Goal: Information Seeking & Learning: Learn about a topic

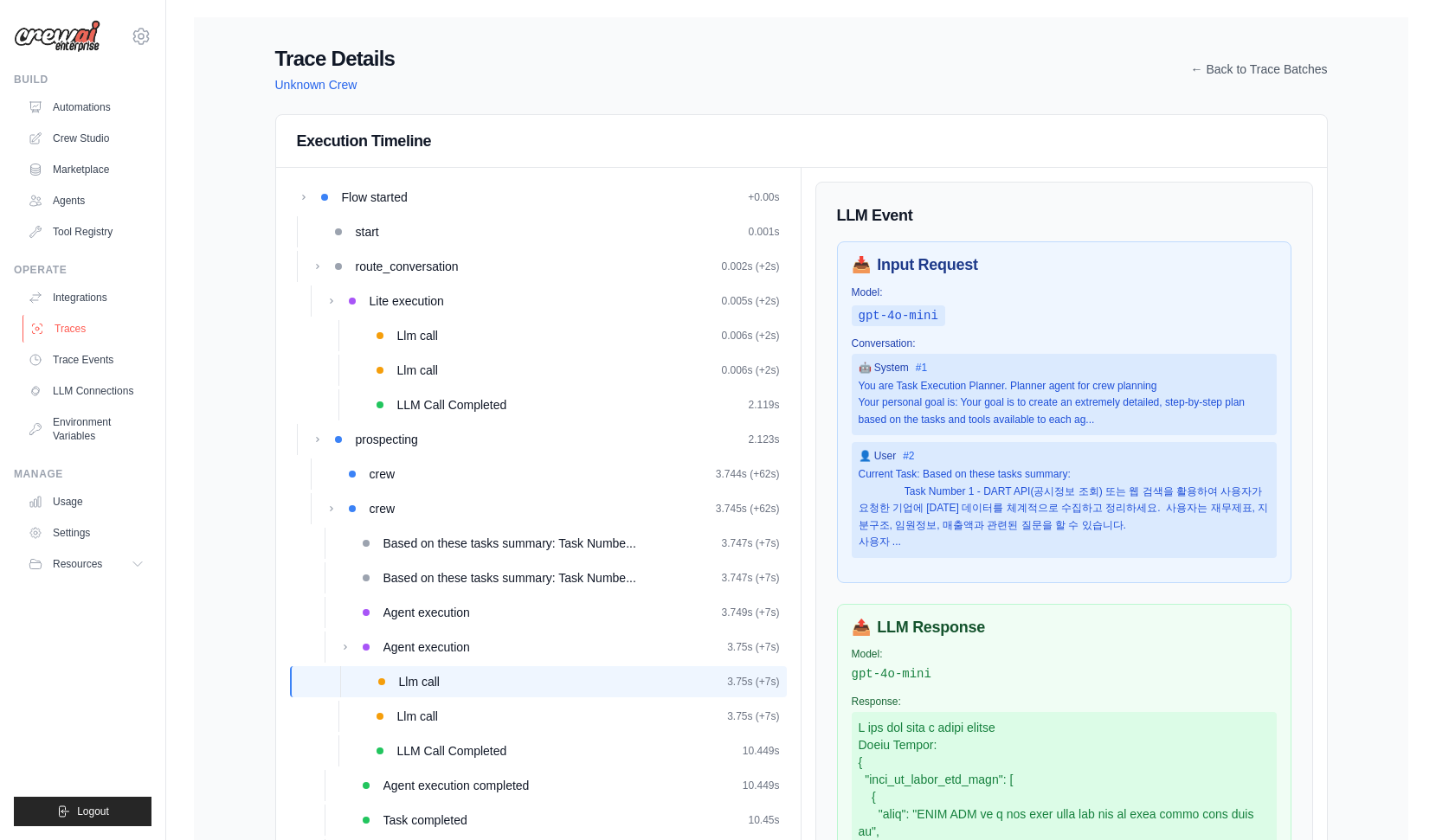
scroll to position [301, 0]
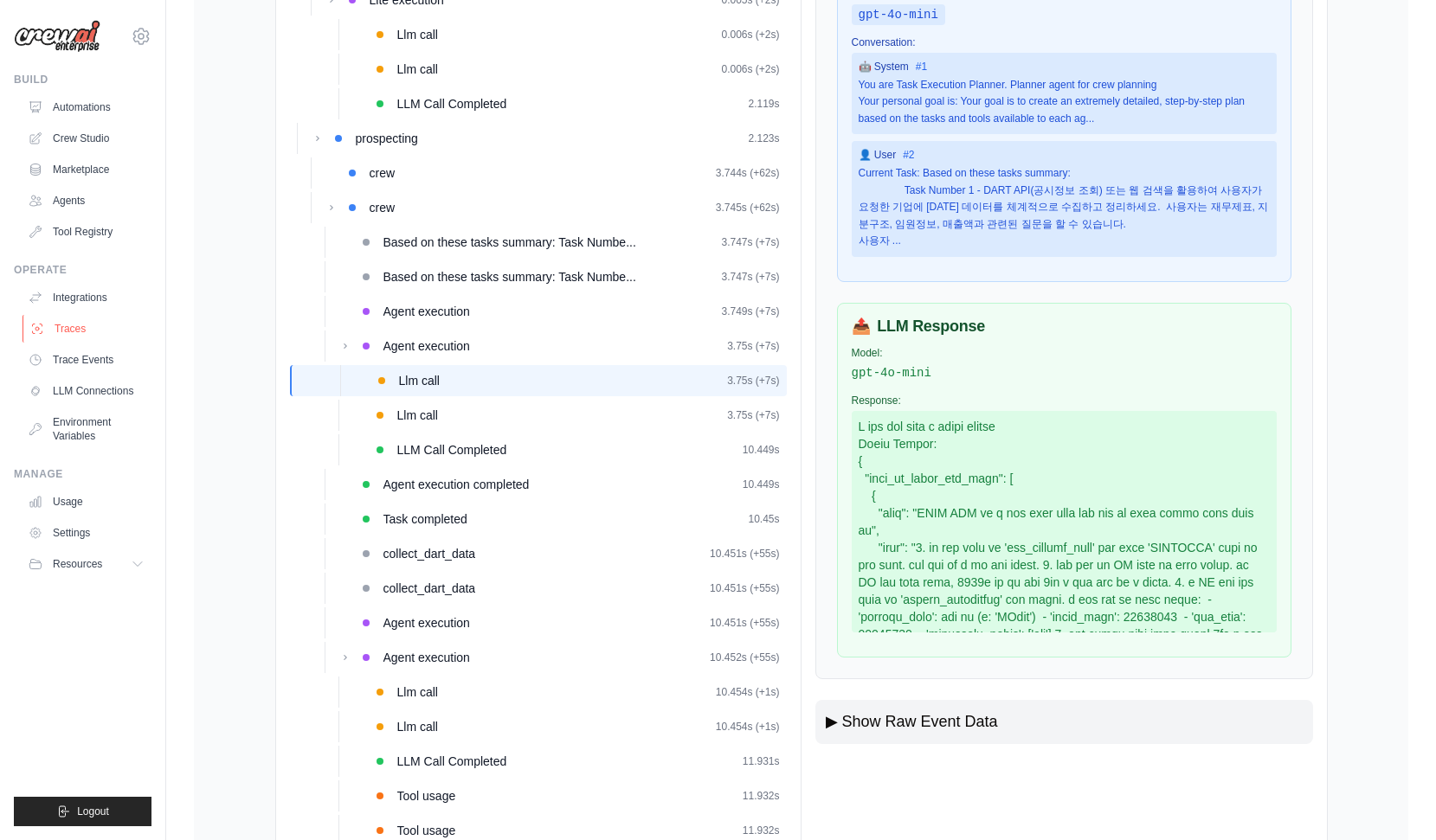
click at [85, 336] on link "Traces" at bounding box center [88, 329] width 130 height 28
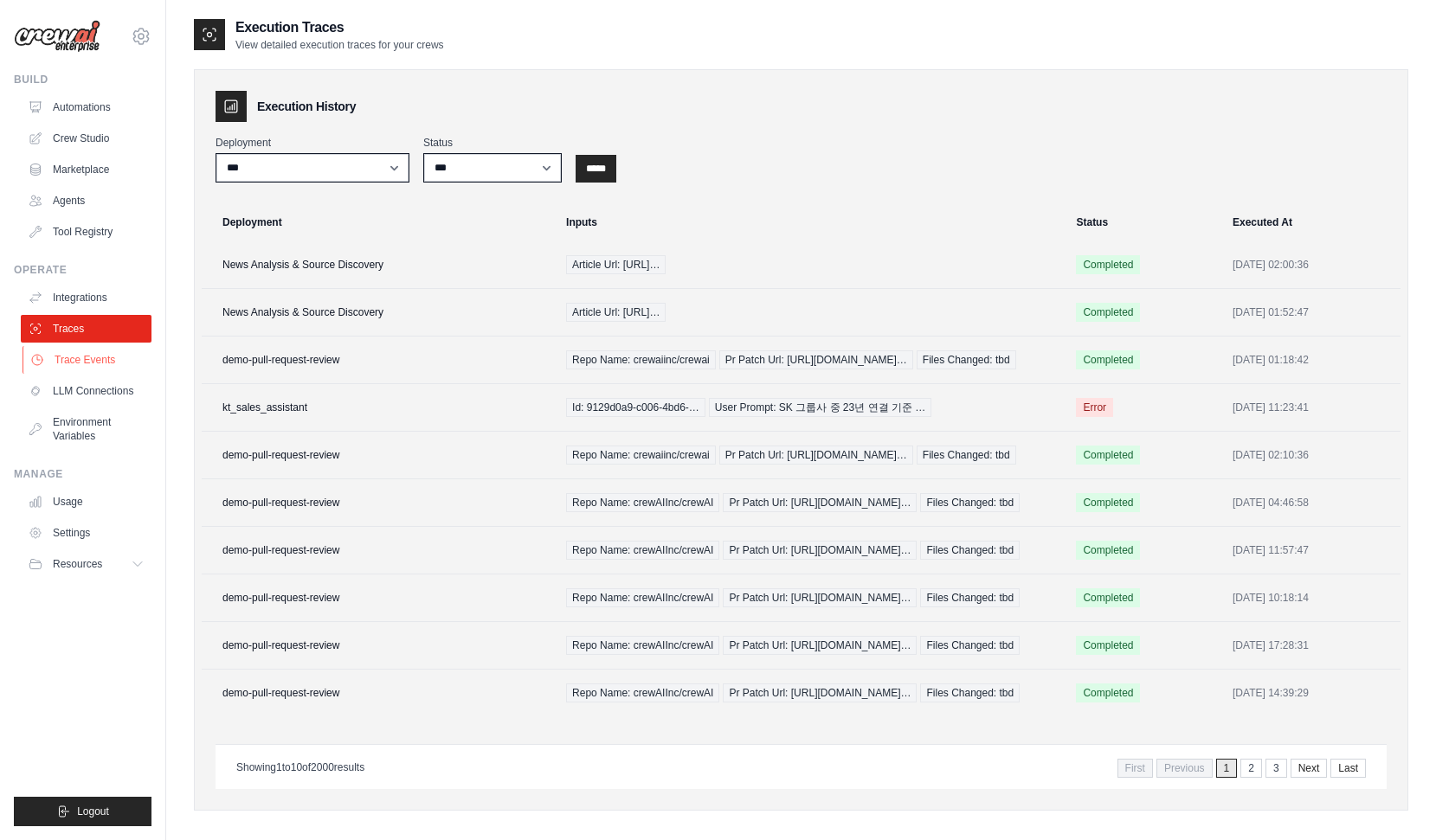
click at [108, 362] on link "Trace Events" at bounding box center [88, 360] width 130 height 28
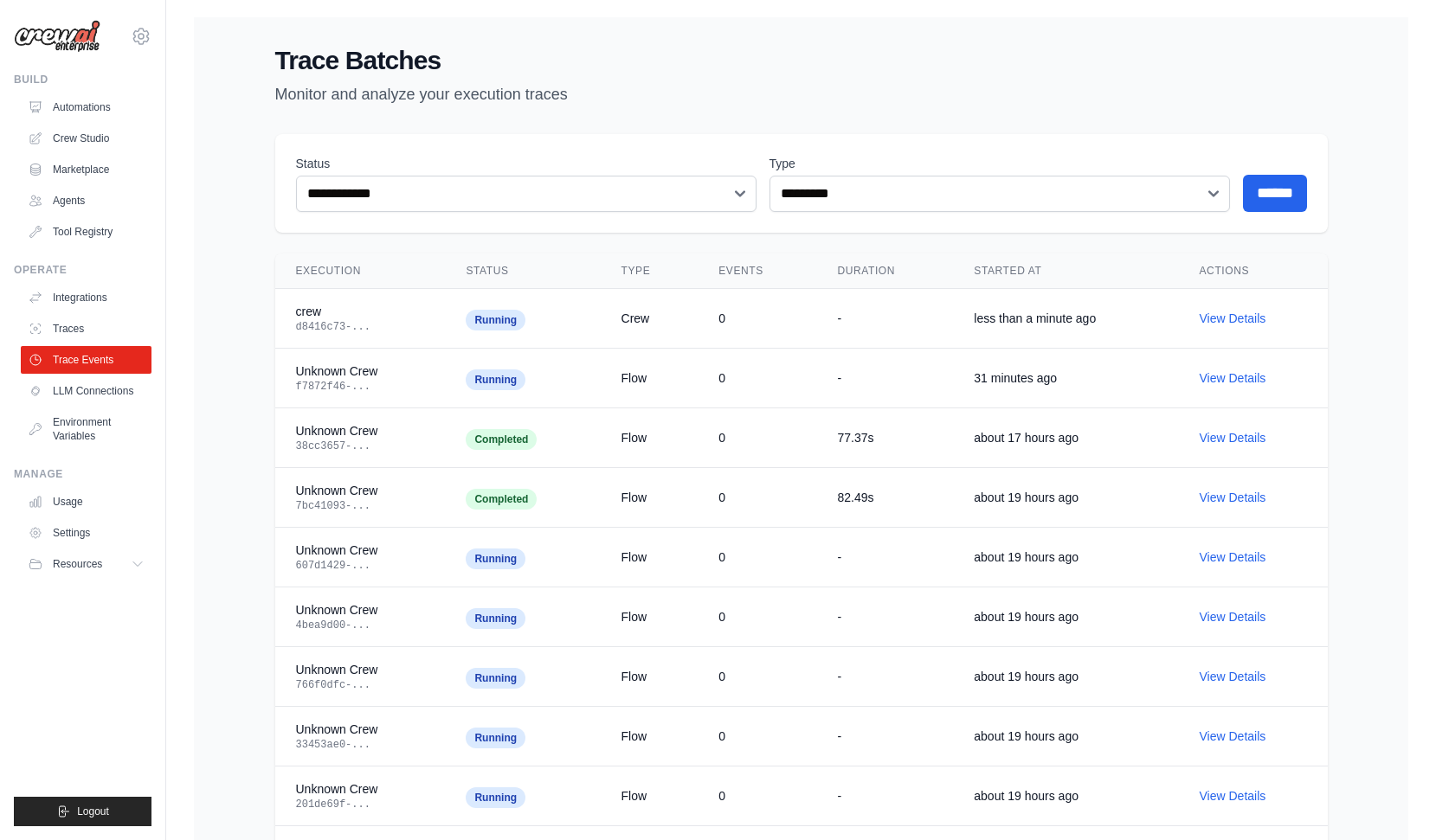
click at [236, 353] on div "**********" at bounding box center [801, 644] width 1214 height 1254
click at [1220, 322] on link "View Details" at bounding box center [1231, 318] width 66 height 14
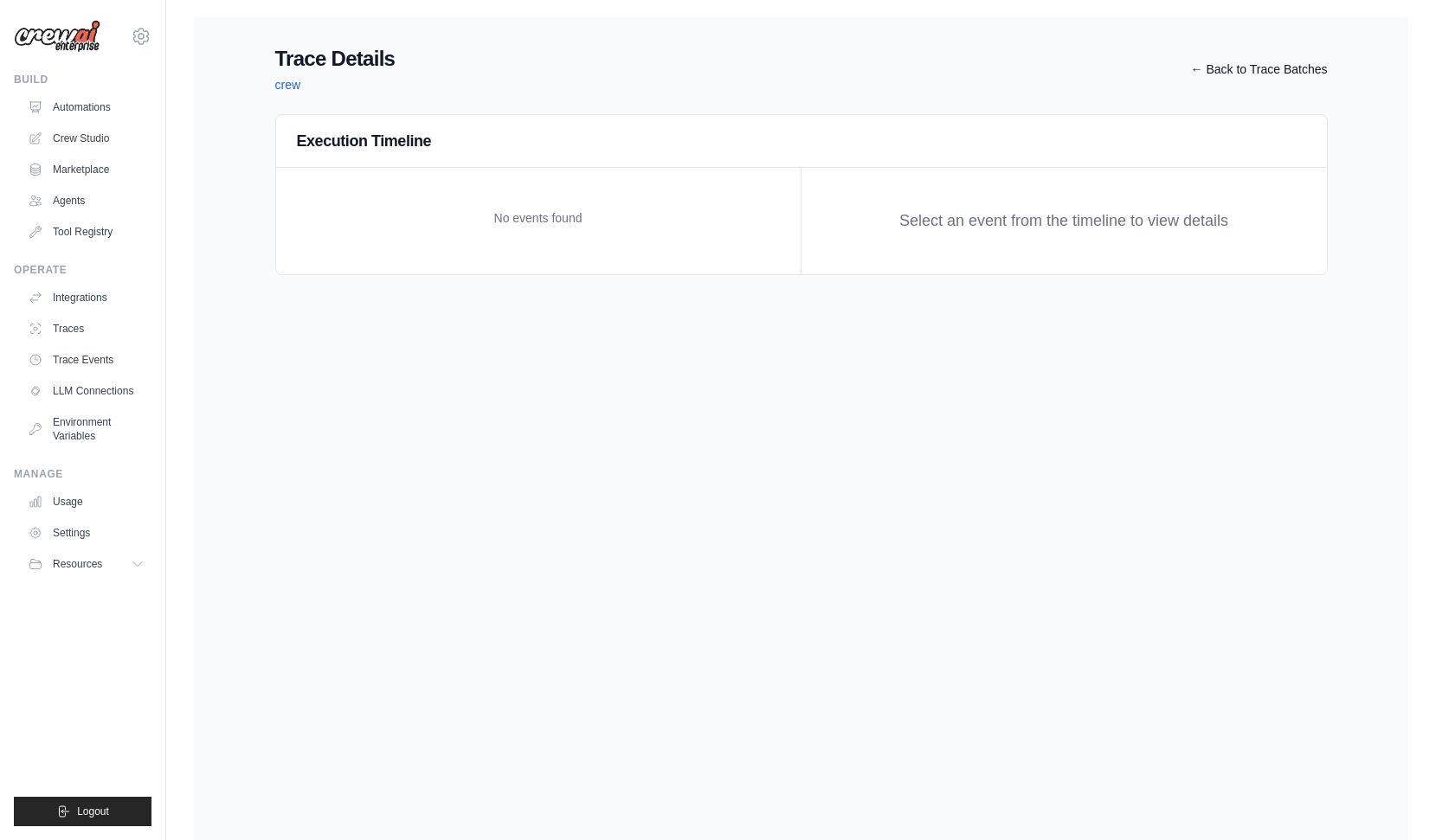
click at [1261, 61] on link "← Back to Trace Batches" at bounding box center [1259, 69] width 136 height 18
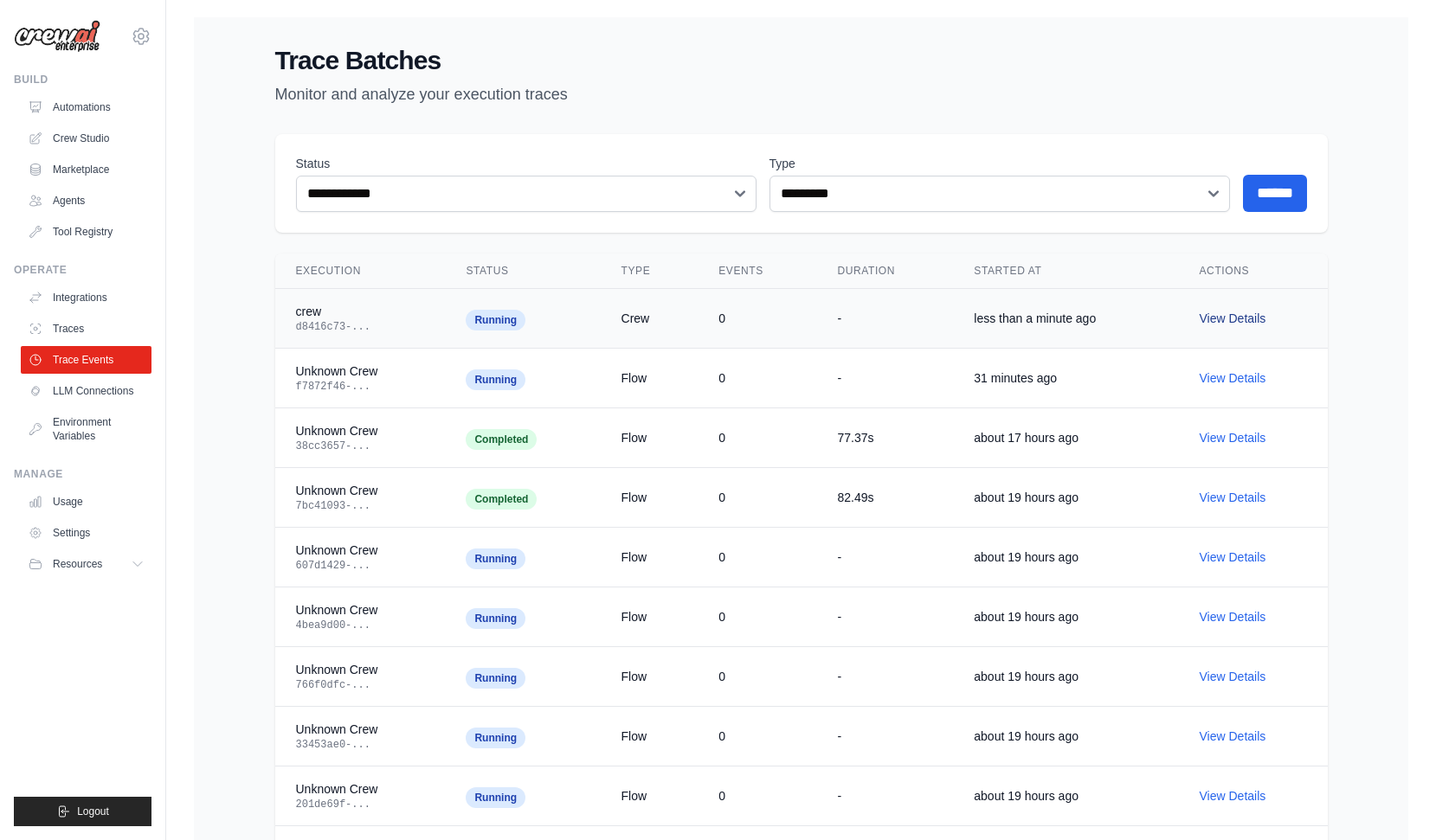
click at [1227, 318] on link "View Details" at bounding box center [1231, 318] width 66 height 14
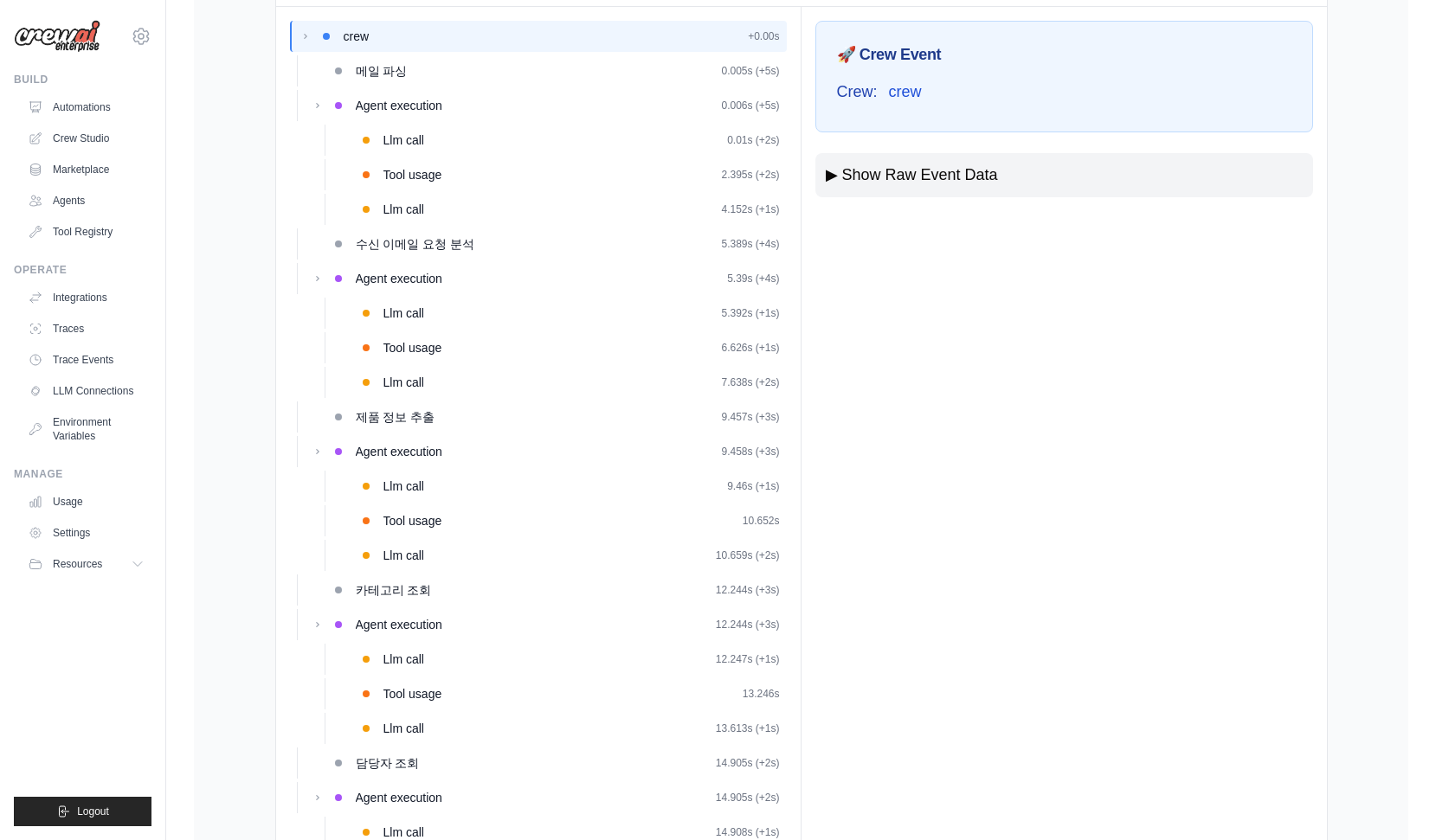
scroll to position [156, 0]
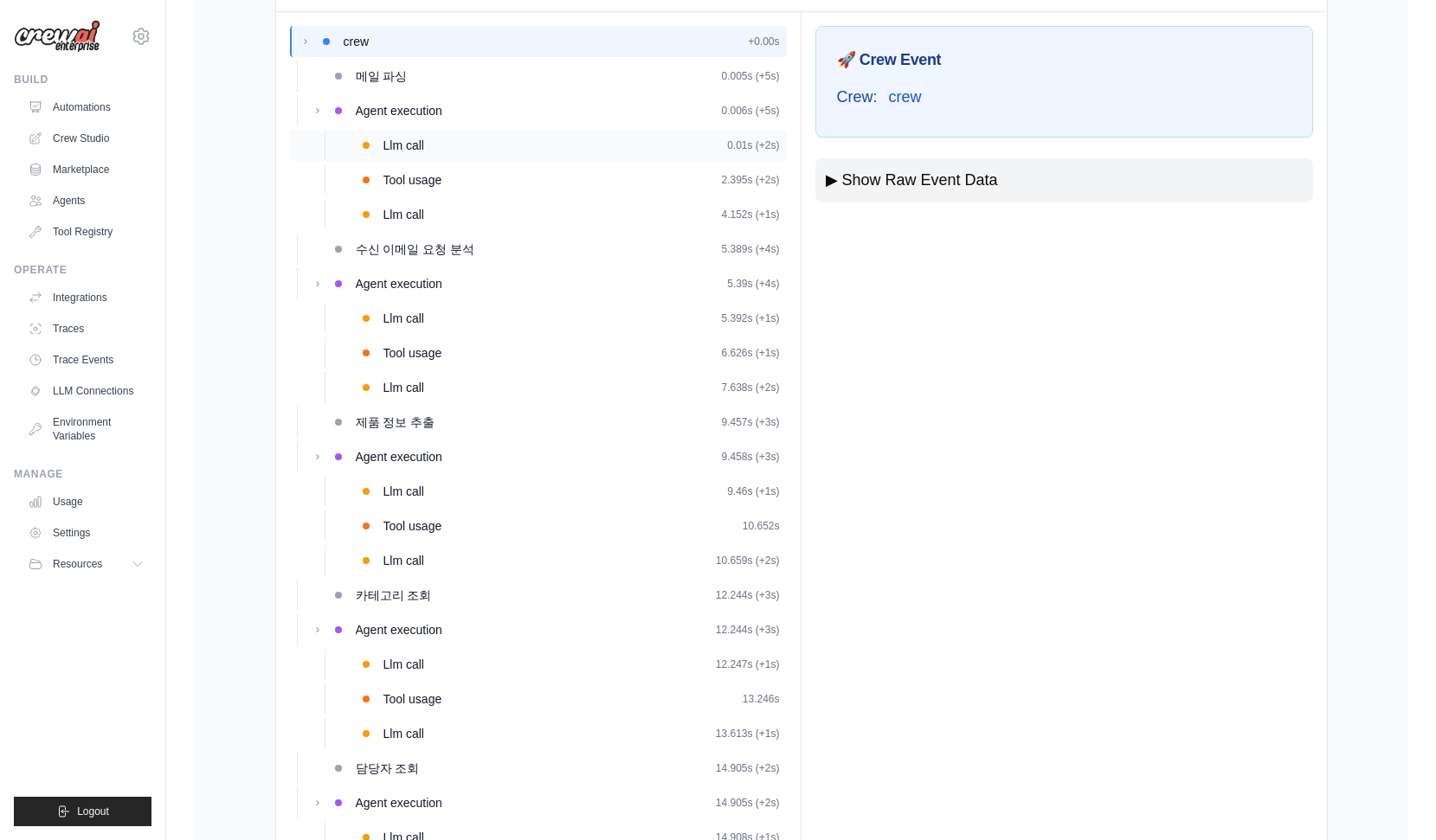
click at [461, 146] on div "Llm call 0.01s (+2s)" at bounding box center [581, 145] width 396 height 18
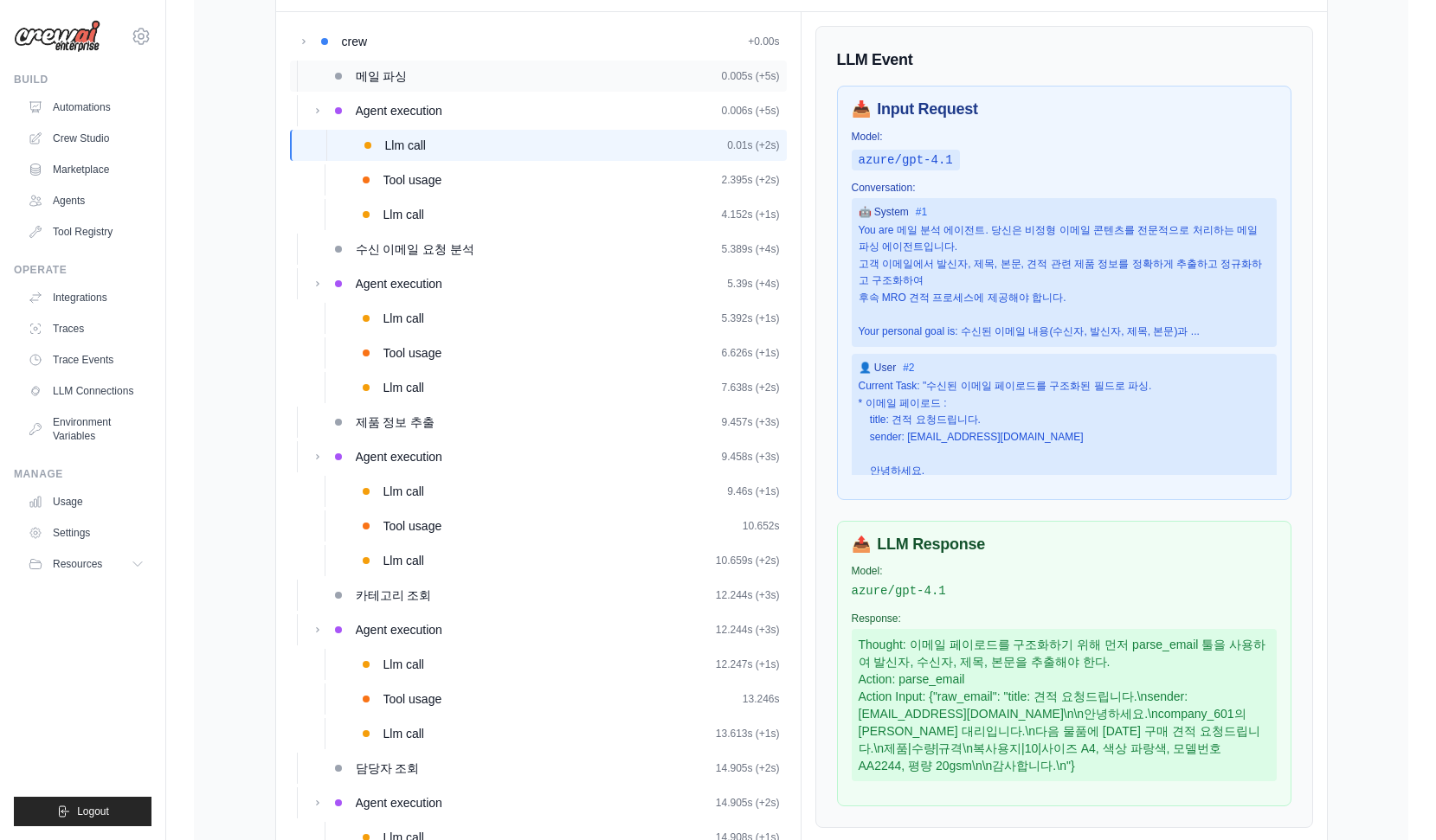
click at [414, 76] on div "메일 파싱 0.005s (+5s)" at bounding box center [567, 76] width 424 height 18
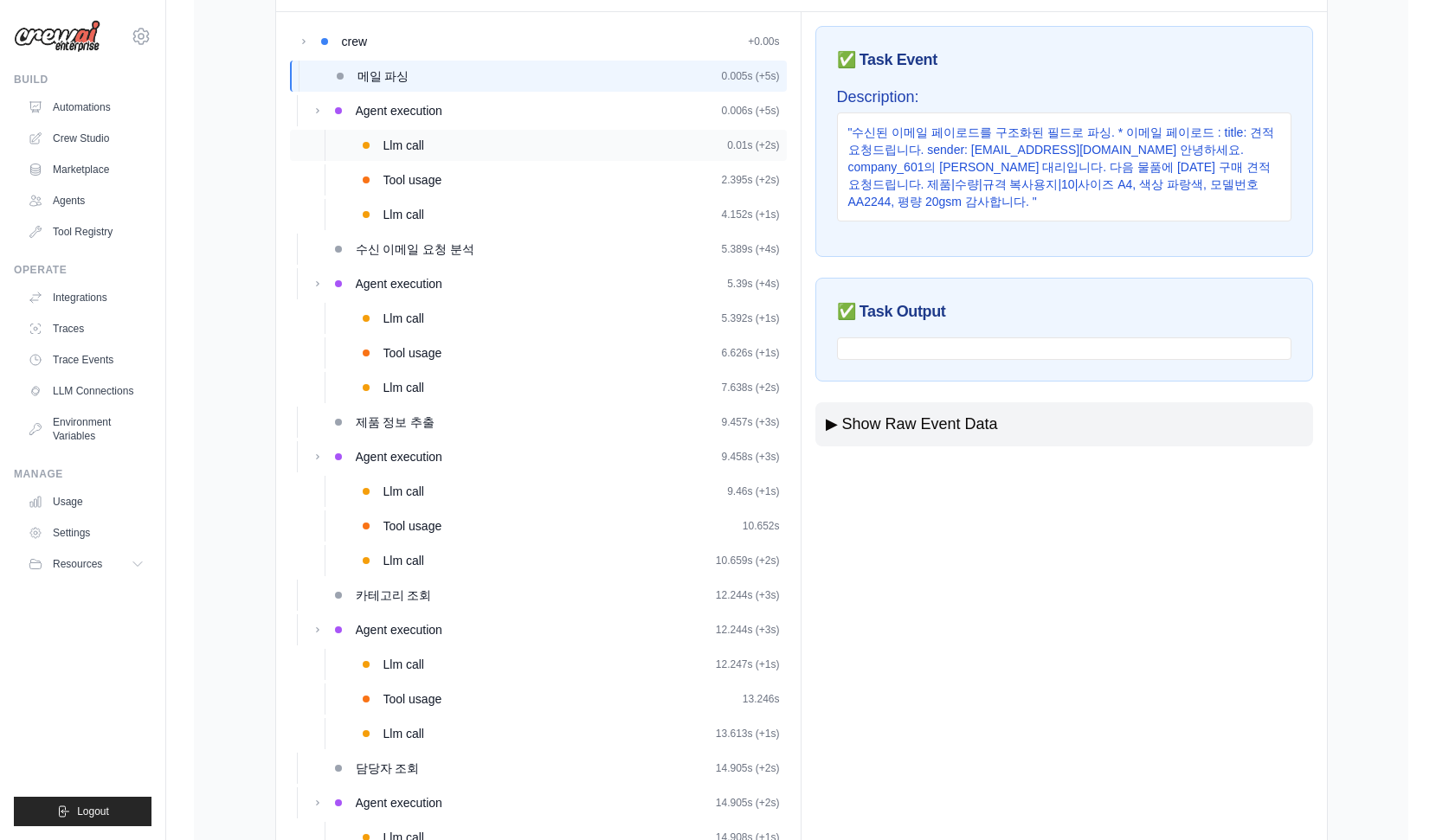
click at [448, 133] on div "Llm call 0.01s (+2s)" at bounding box center [538, 145] width 497 height 32
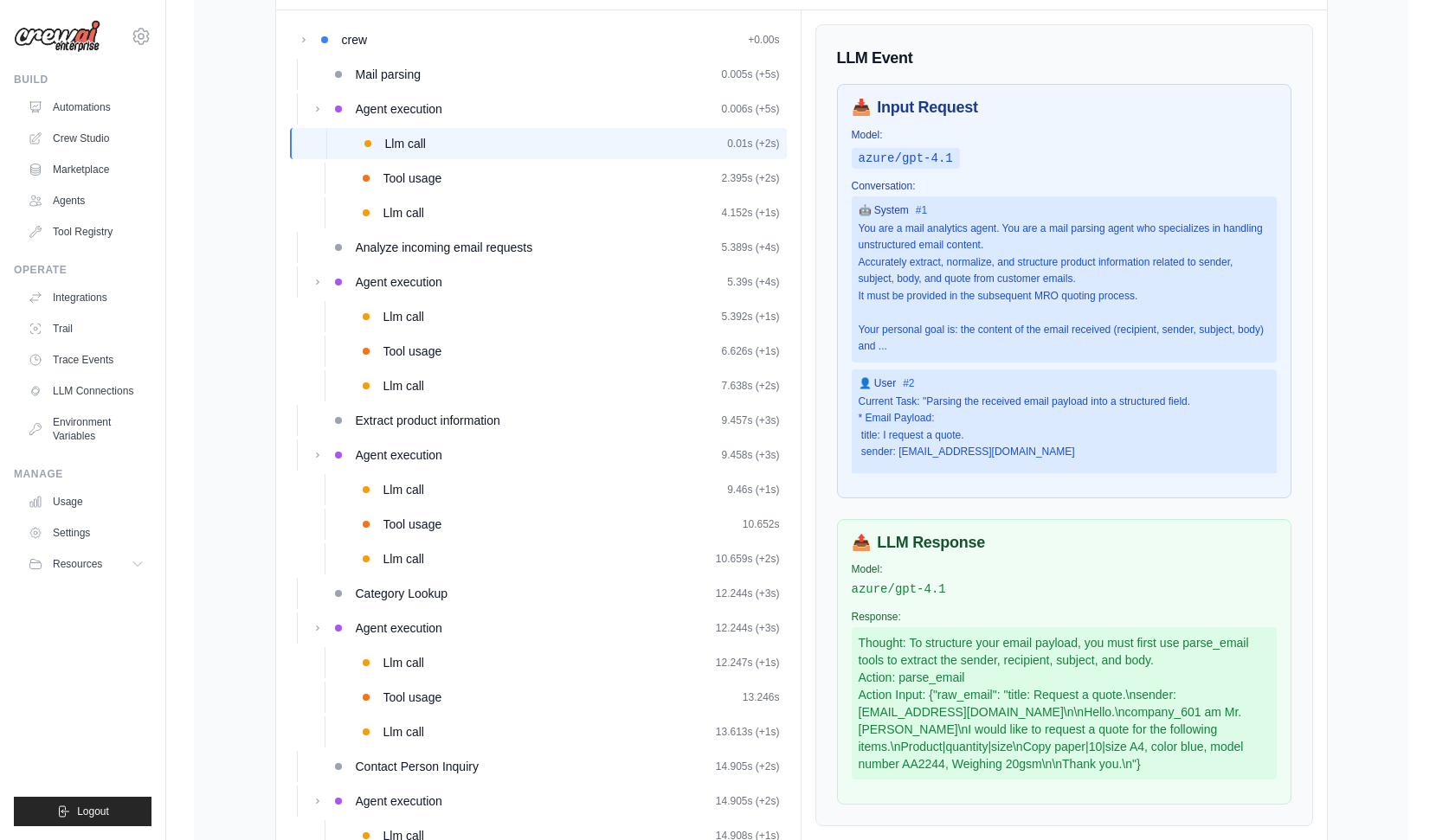
scroll to position [154, 0]
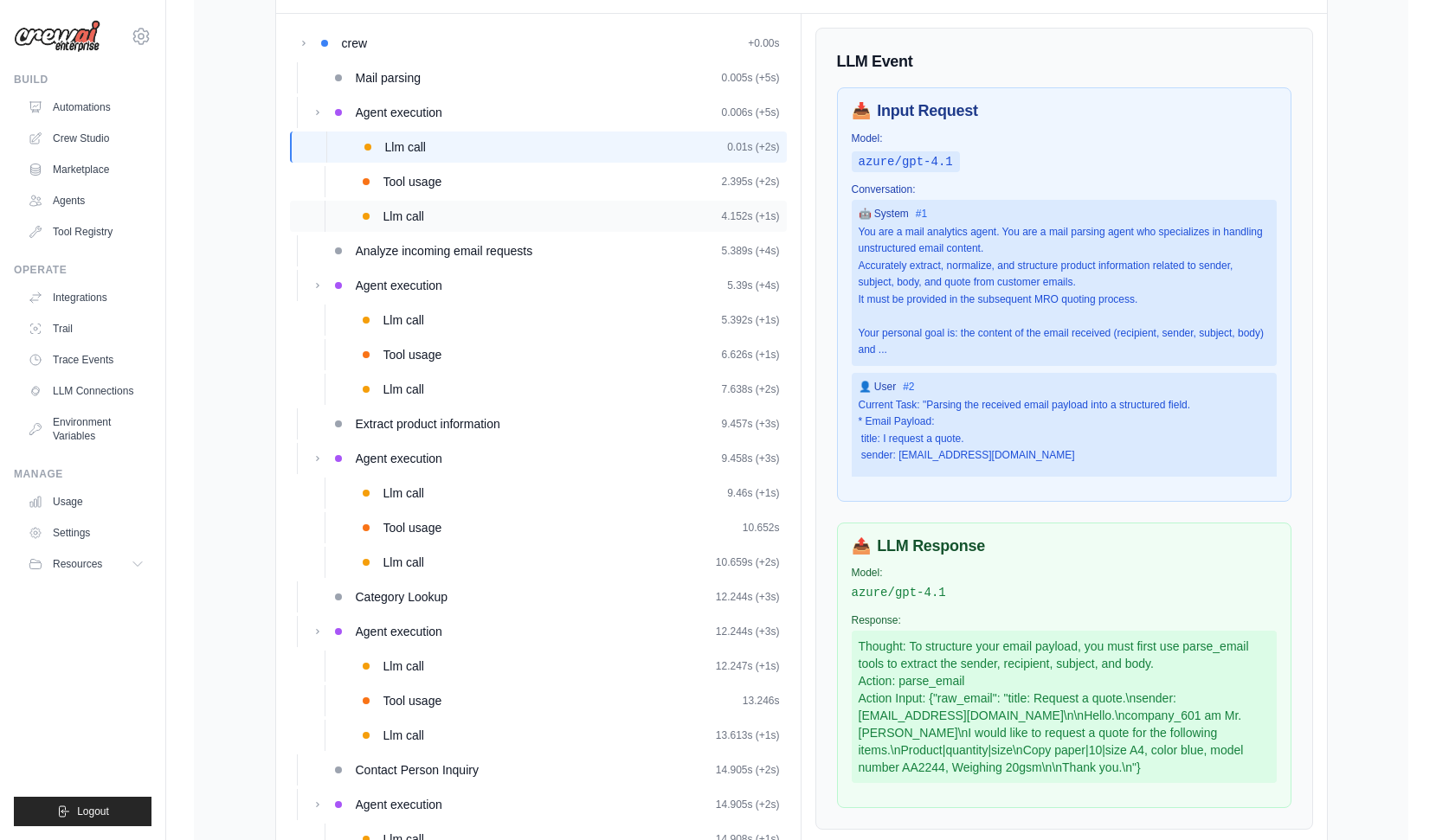
click at [517, 201] on div "Llm call 4.152s (+1s)" at bounding box center [538, 216] width 497 height 32
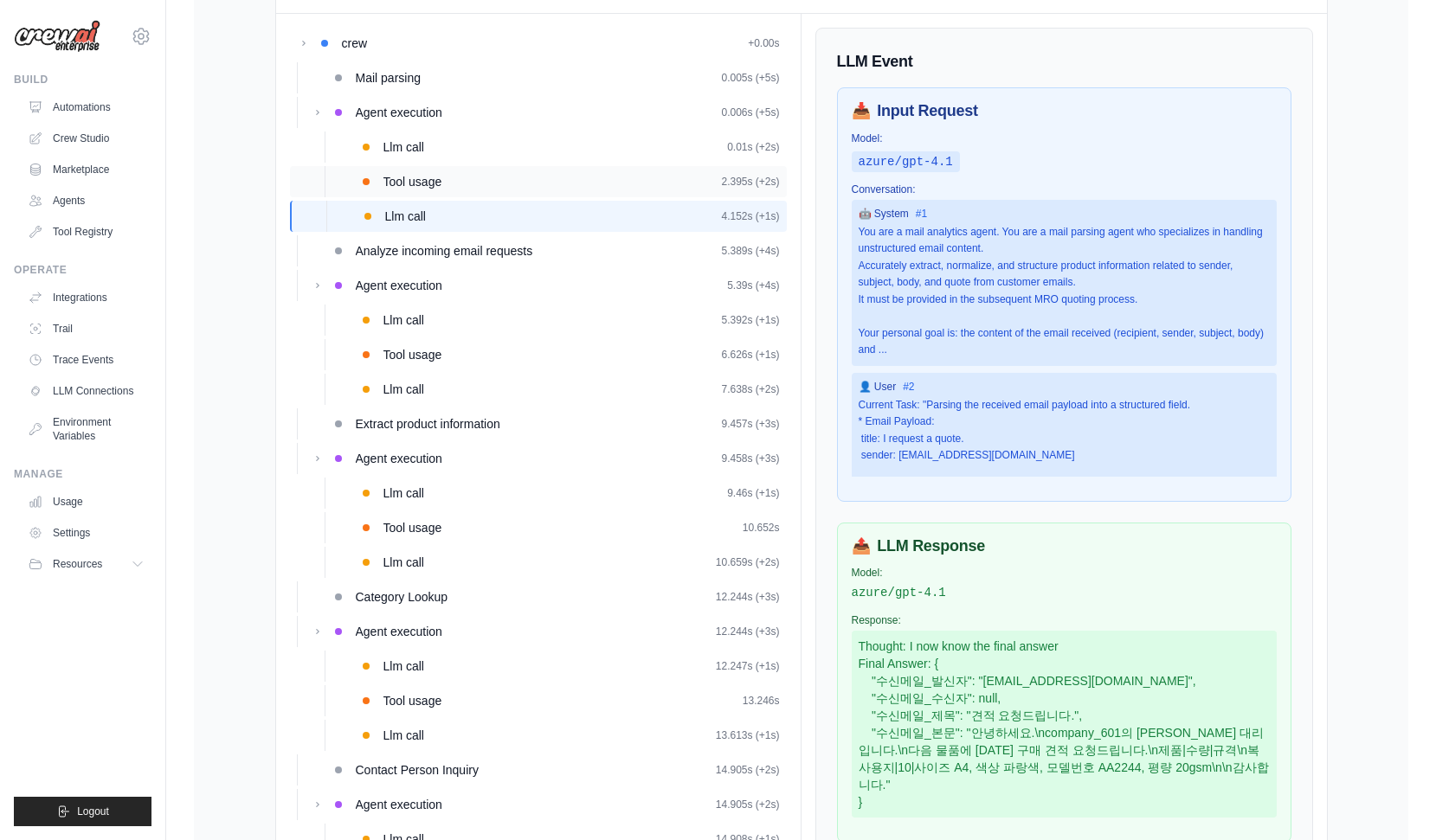
click at [473, 181] on div "Tool usage 2.395s (+2s)" at bounding box center [581, 182] width 396 height 18
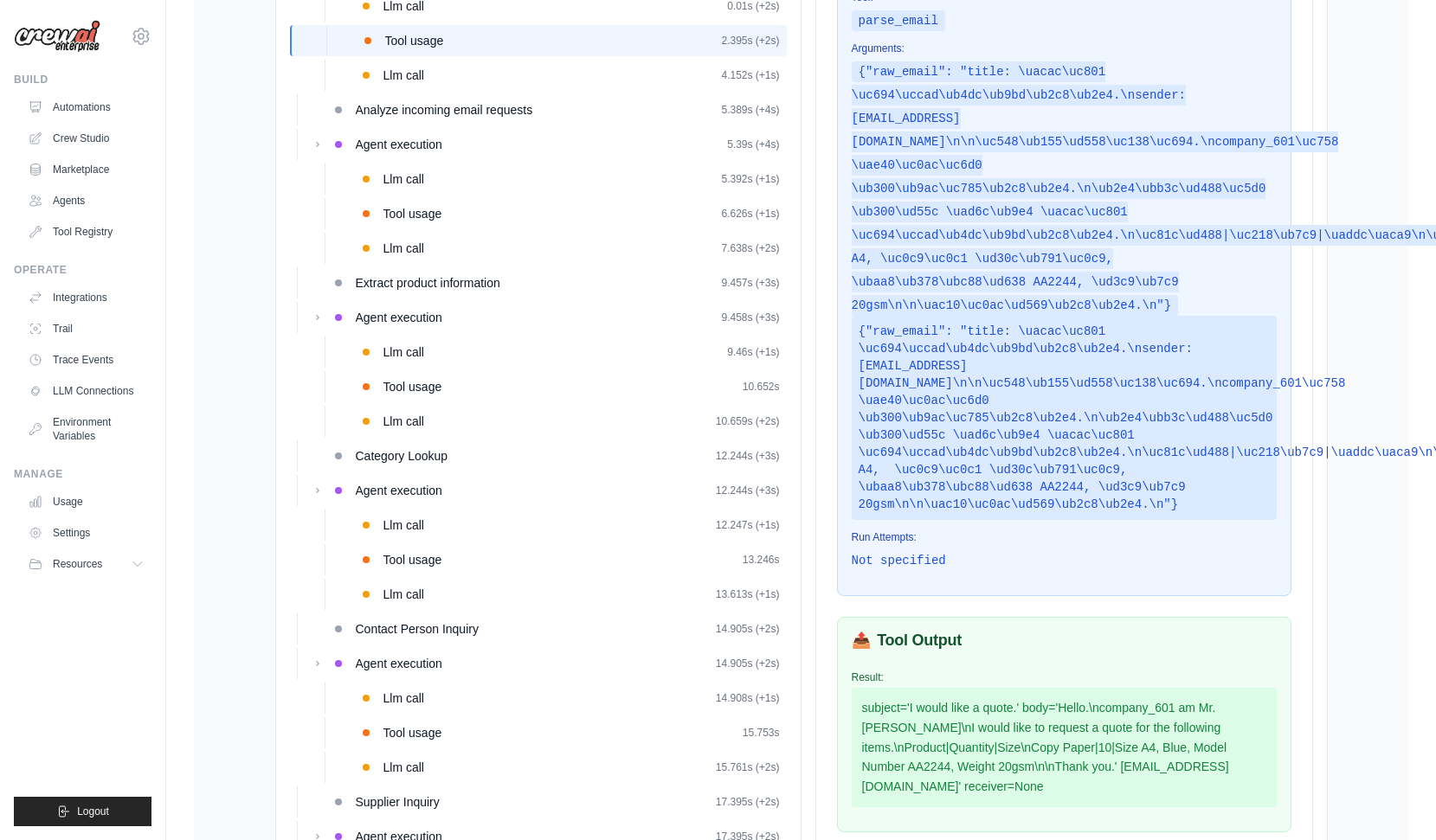
scroll to position [294, 0]
click at [490, 71] on div "Llm call 4.152s (+1s)" at bounding box center [581, 77] width 396 height 18
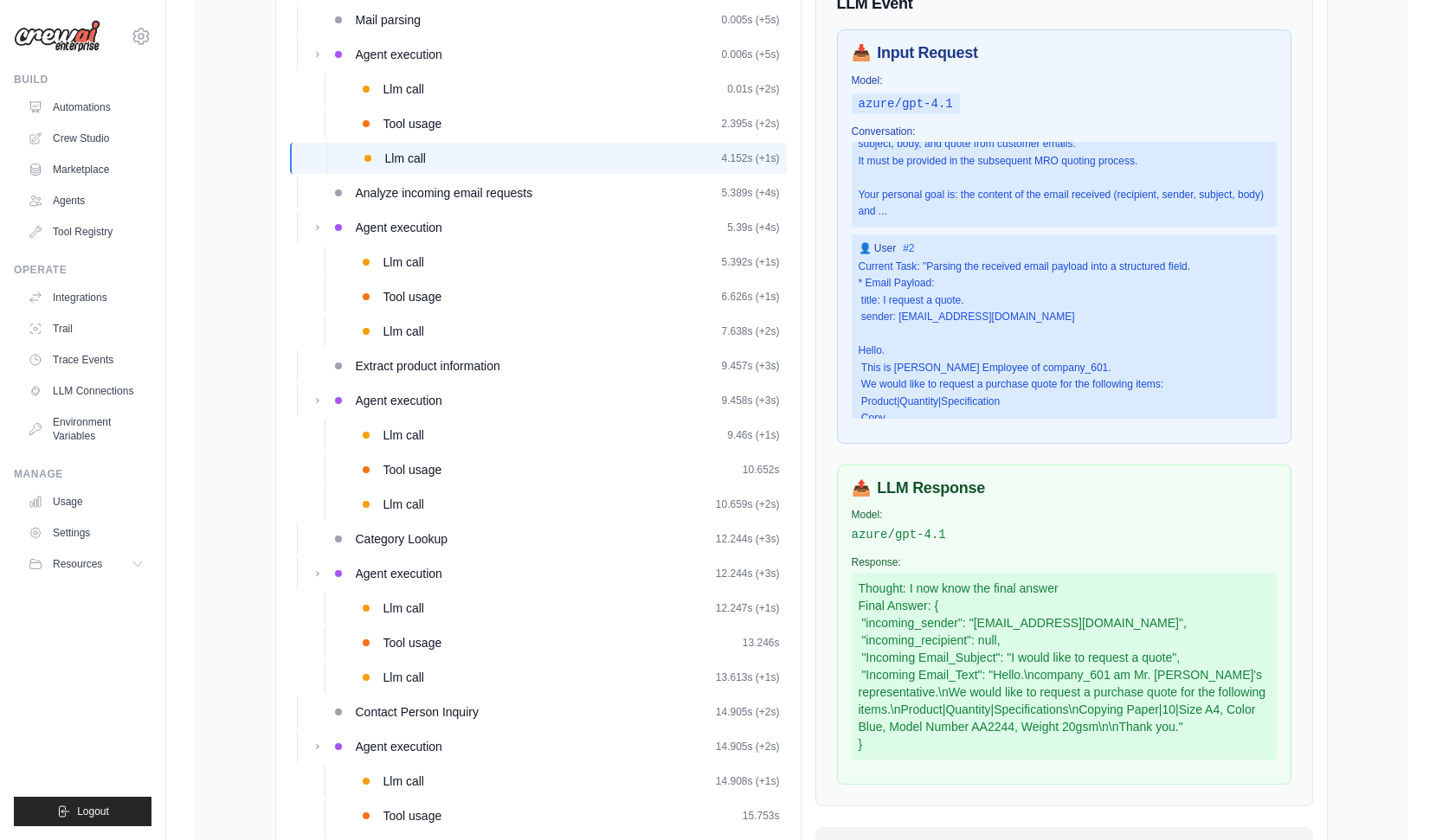
scroll to position [0, 0]
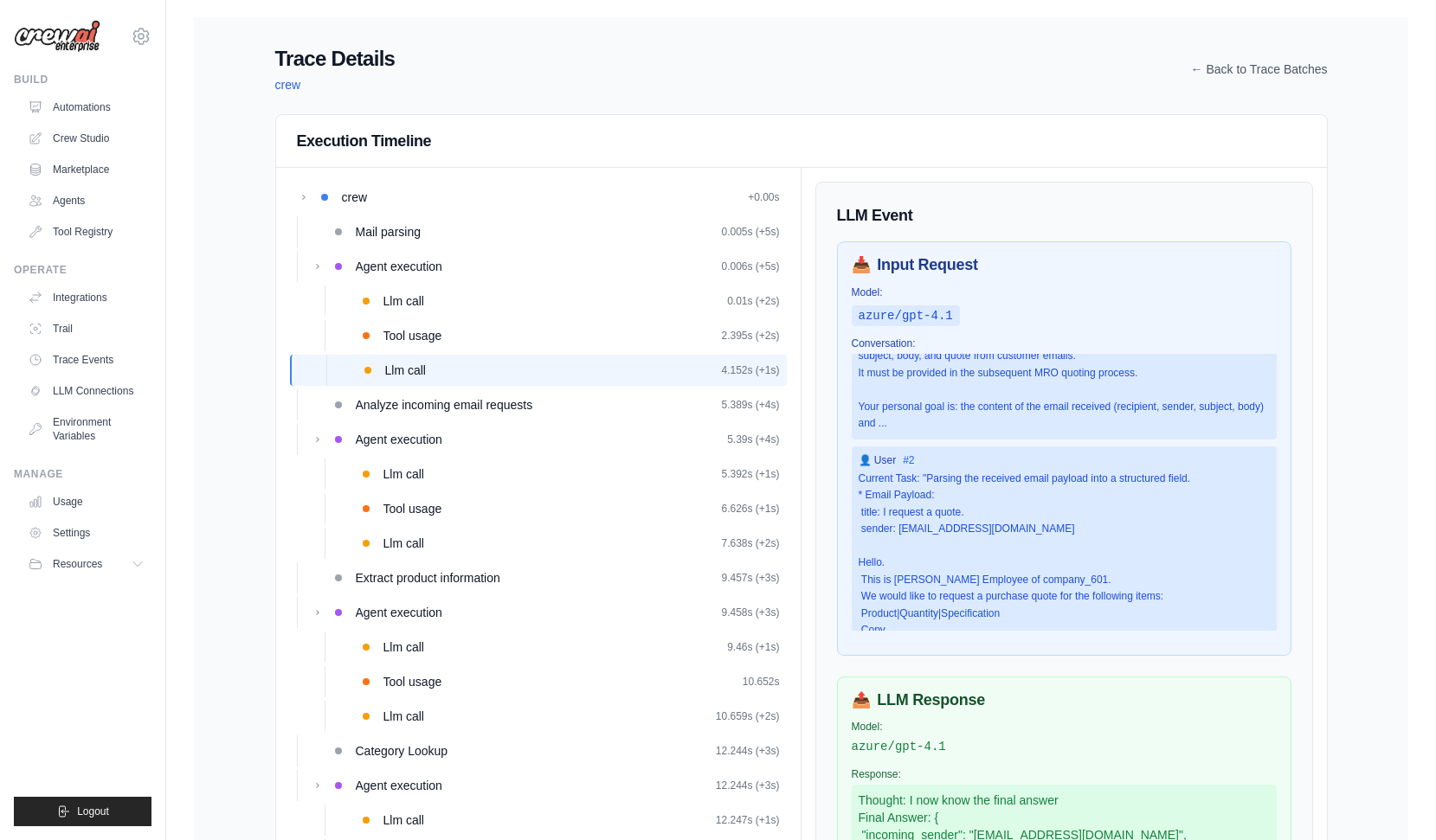
click at [1220, 58] on div "Trace Details crew ← Back to Trace Batches" at bounding box center [801, 69] width 1053 height 48
click at [1234, 66] on link "← Back to Trace Batches" at bounding box center [1259, 69] width 136 height 18
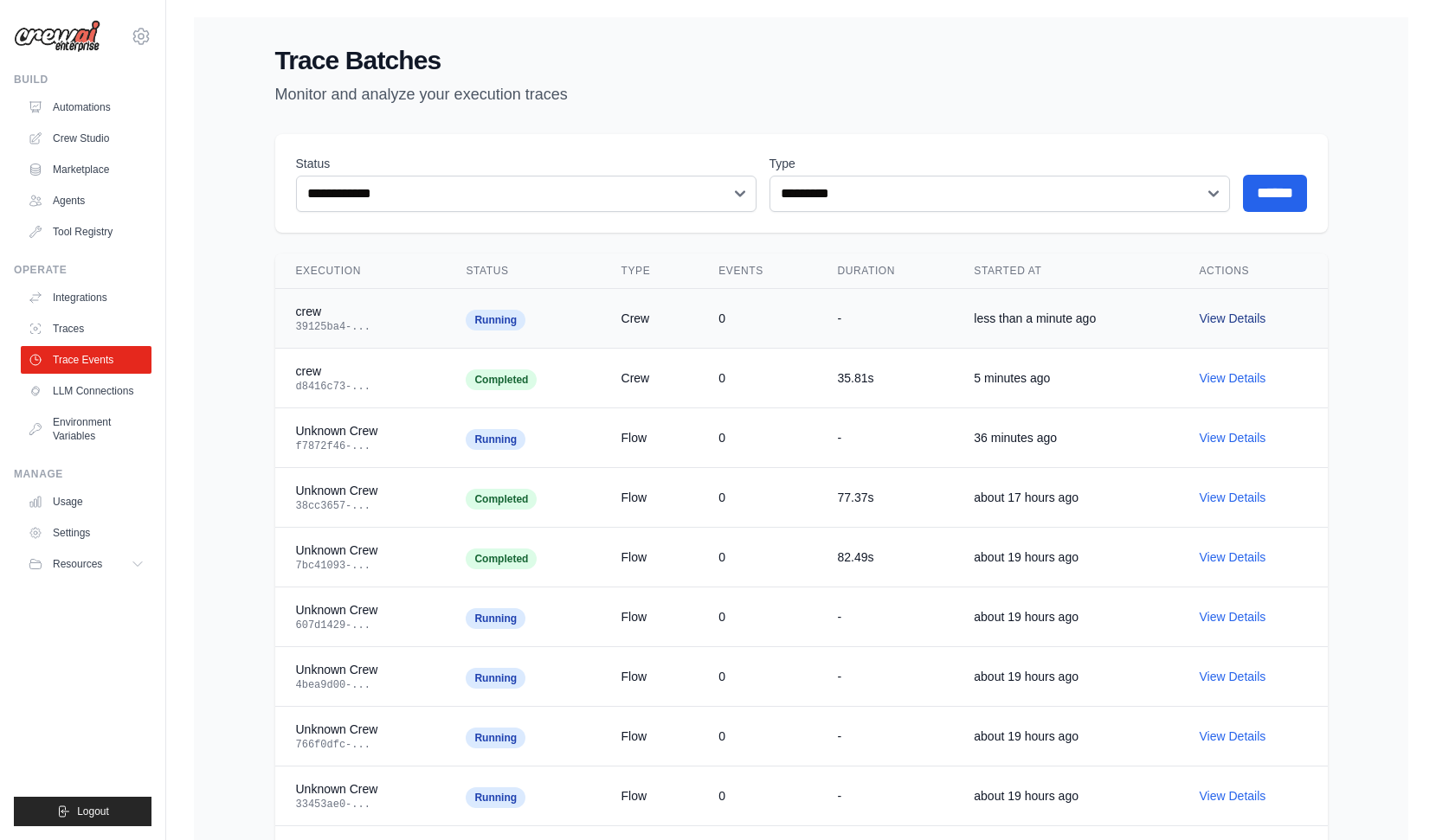
click at [1237, 313] on link "View Details" at bounding box center [1231, 318] width 66 height 14
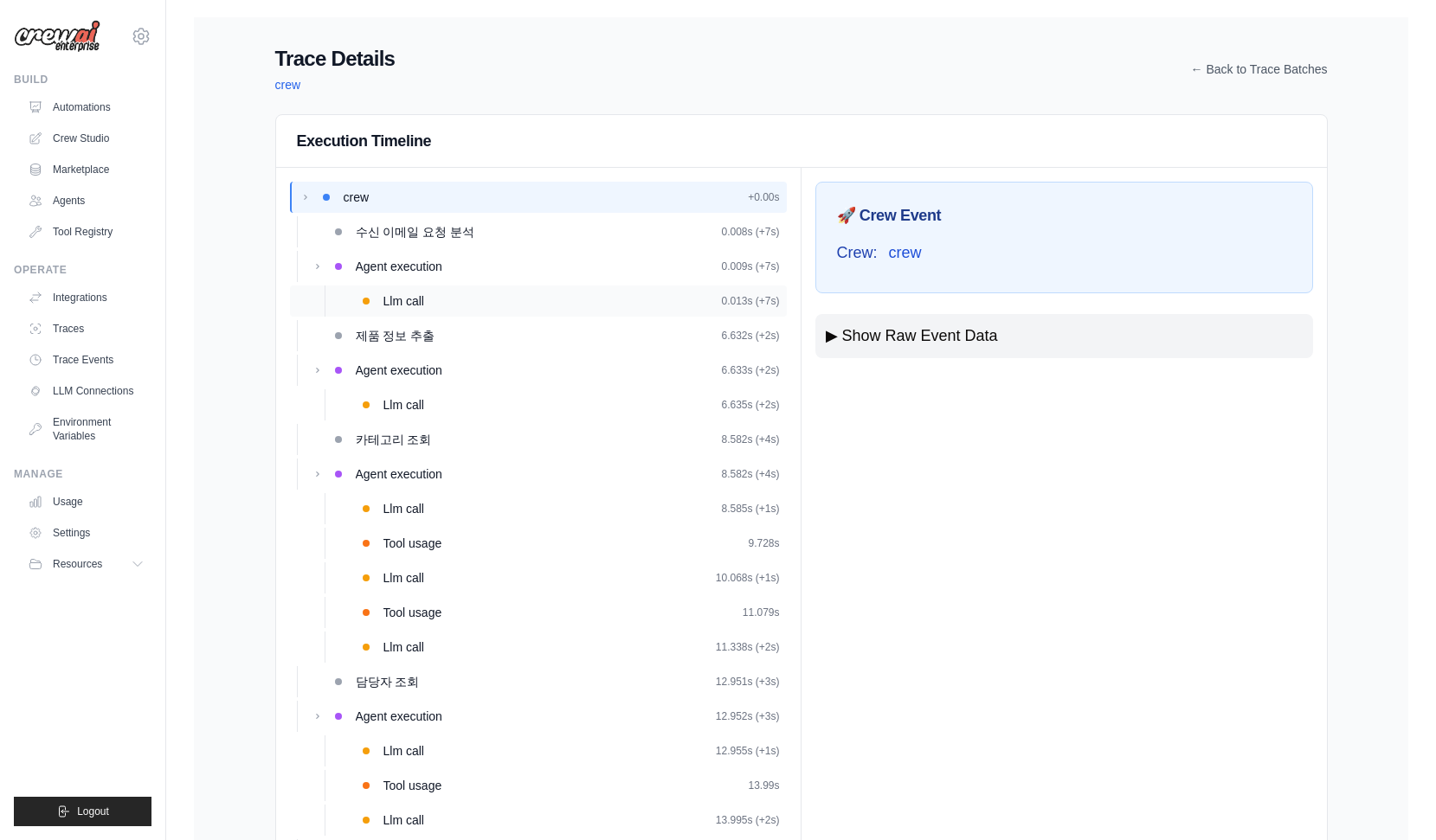
click at [560, 297] on div "Llm call 0.013s (+7s)" at bounding box center [581, 301] width 396 height 18
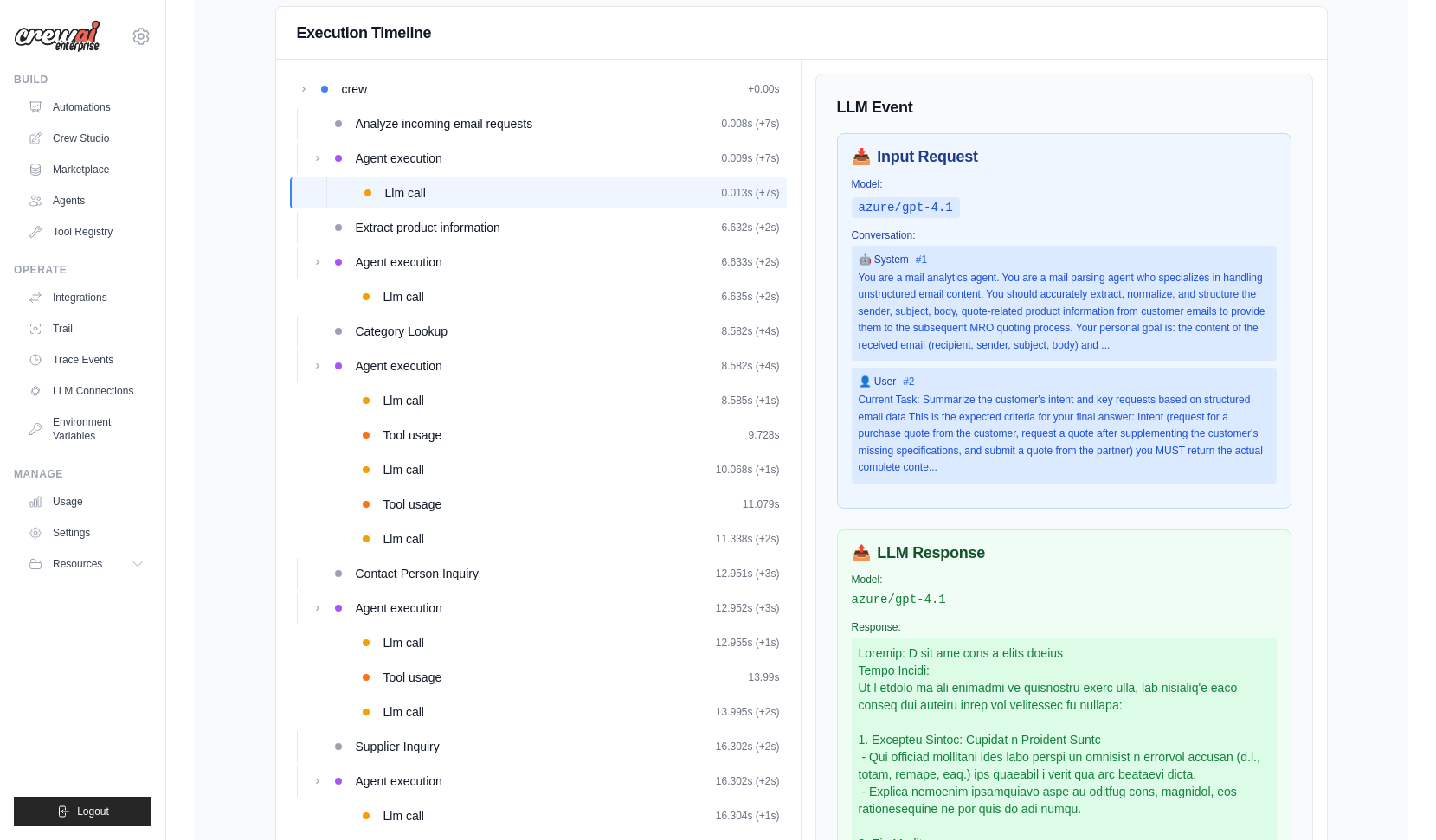
scroll to position [155, 0]
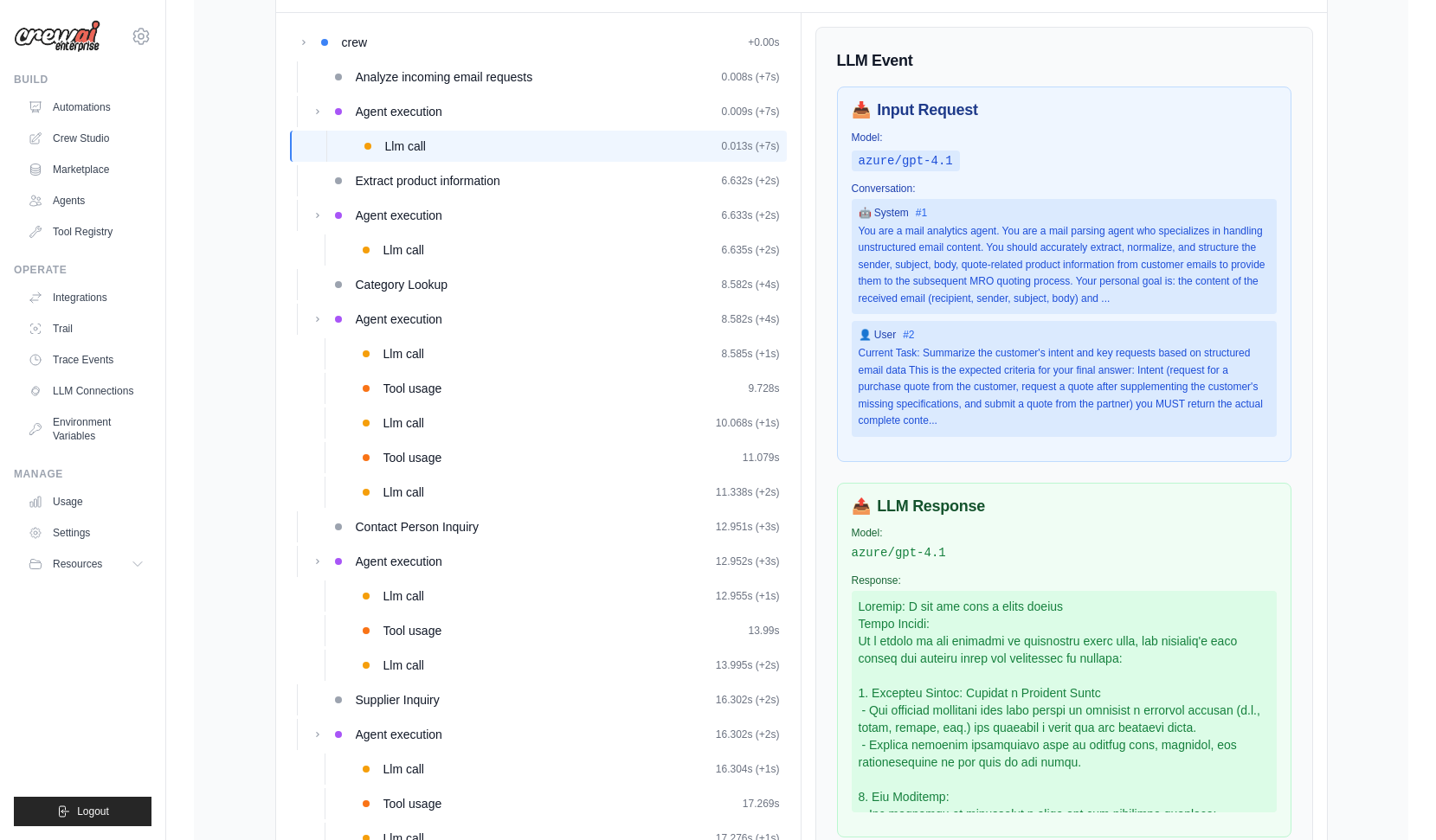
drag, startPoint x: 1012, startPoint y: 233, endPoint x: 1168, endPoint y: 295, distance: 167.9
click at [1168, 295] on div "You are a mail analytics agent. You are a mail parsing agent who specializes in…" at bounding box center [1064, 266] width 411 height 85
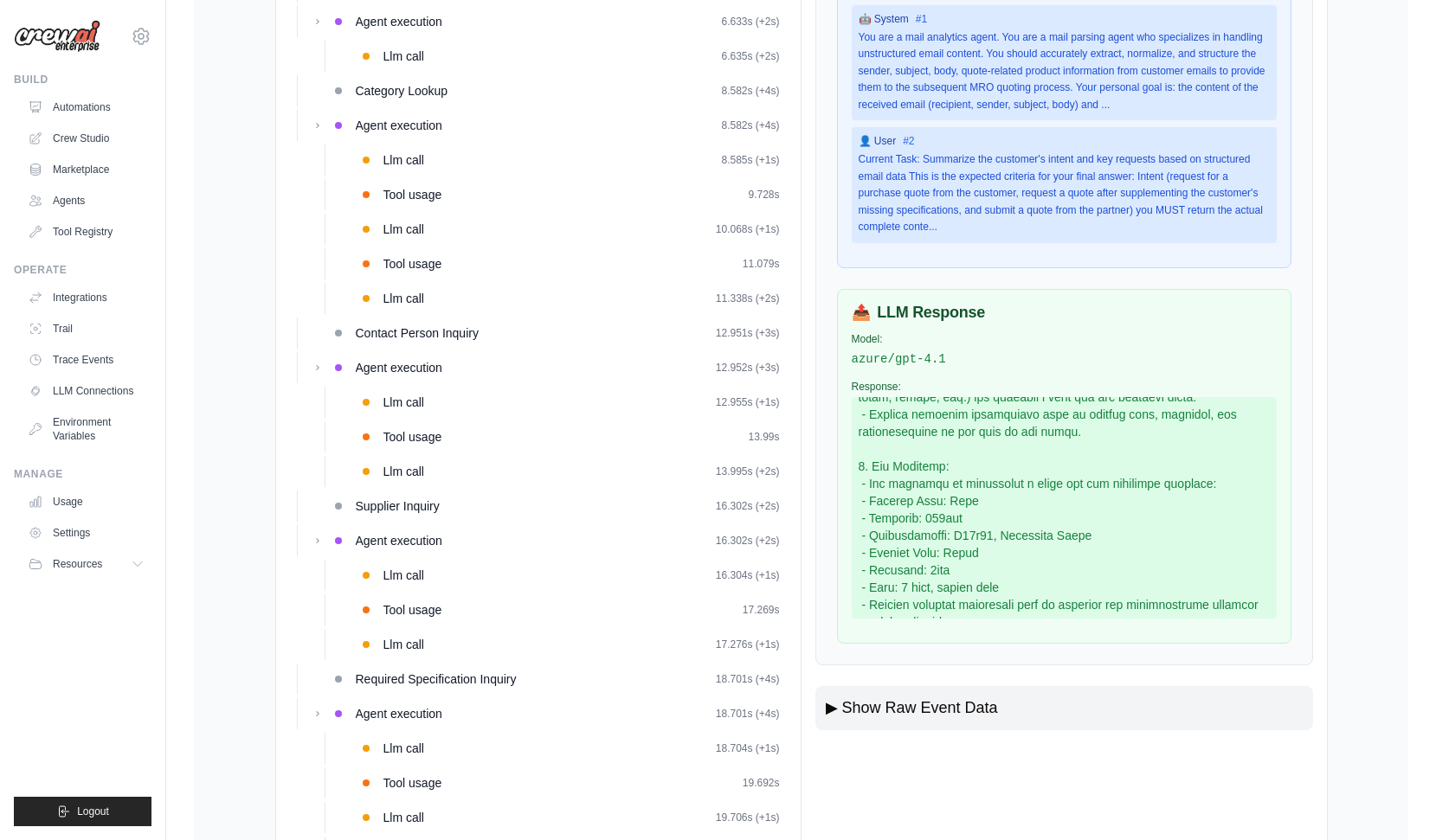
scroll to position [151, 0]
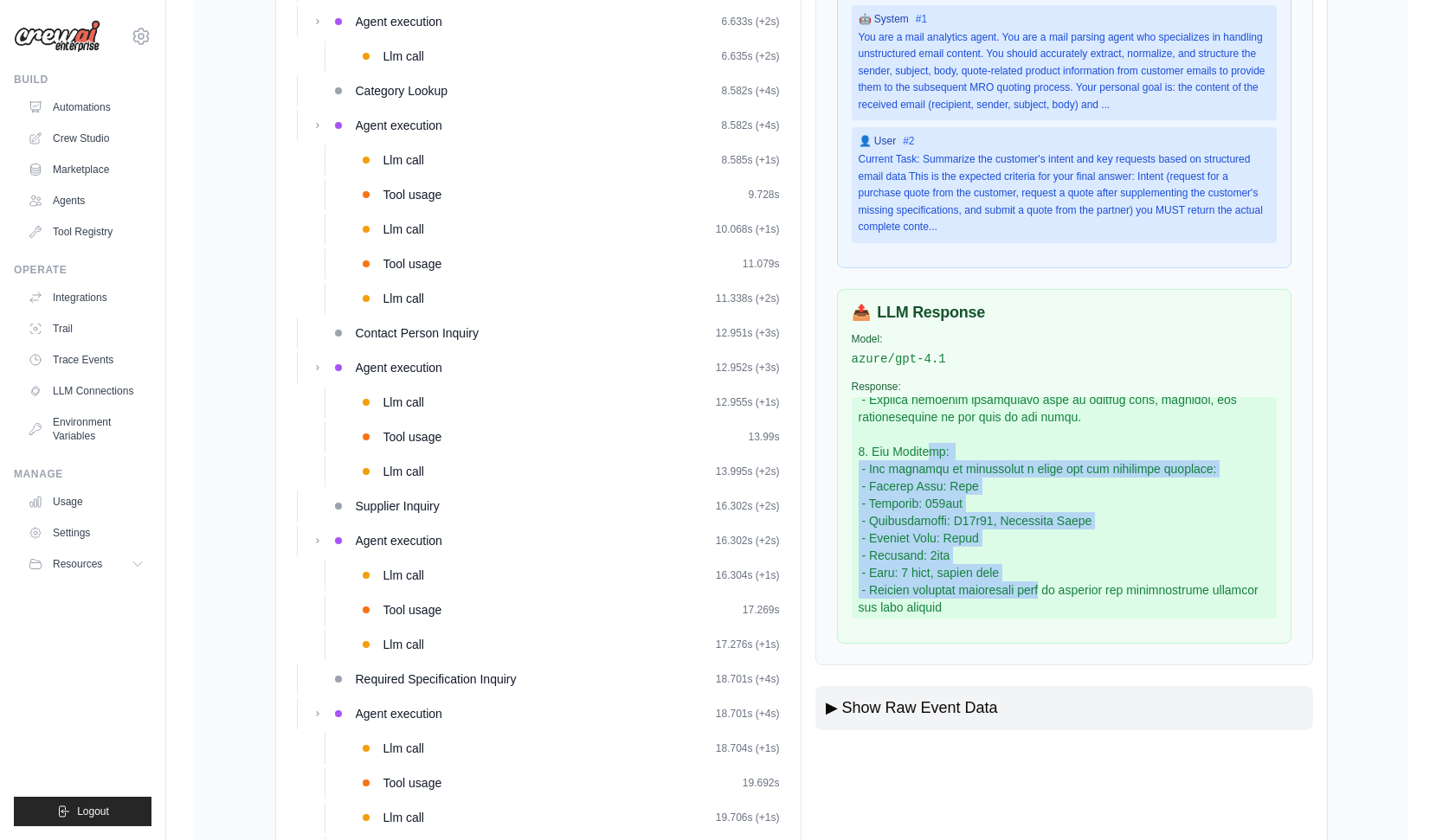
drag, startPoint x: 931, startPoint y: 452, endPoint x: 1033, endPoint y: 599, distance: 178.9
click at [1033, 599] on div at bounding box center [1064, 508] width 425 height 221
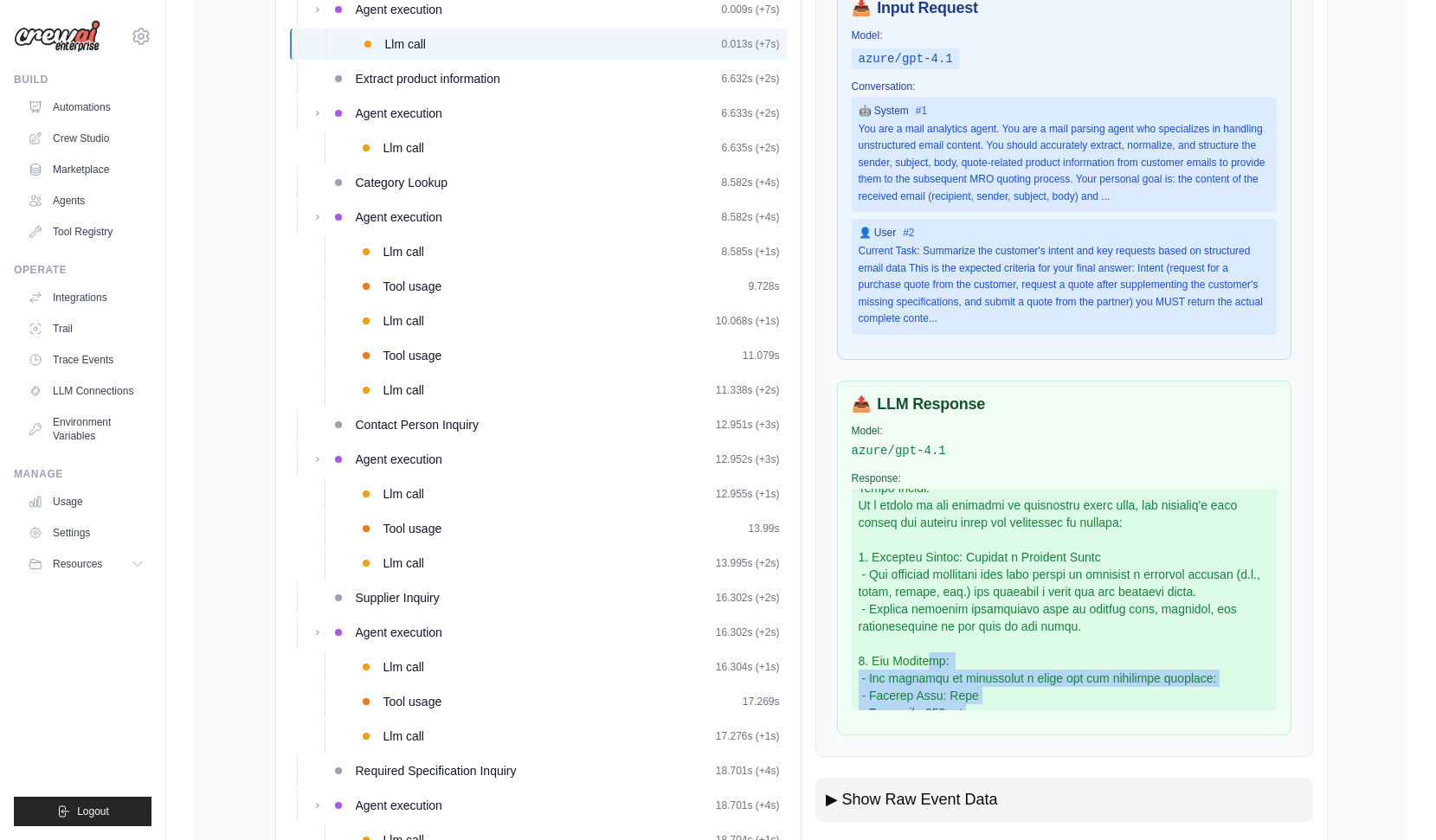
scroll to position [0, 0]
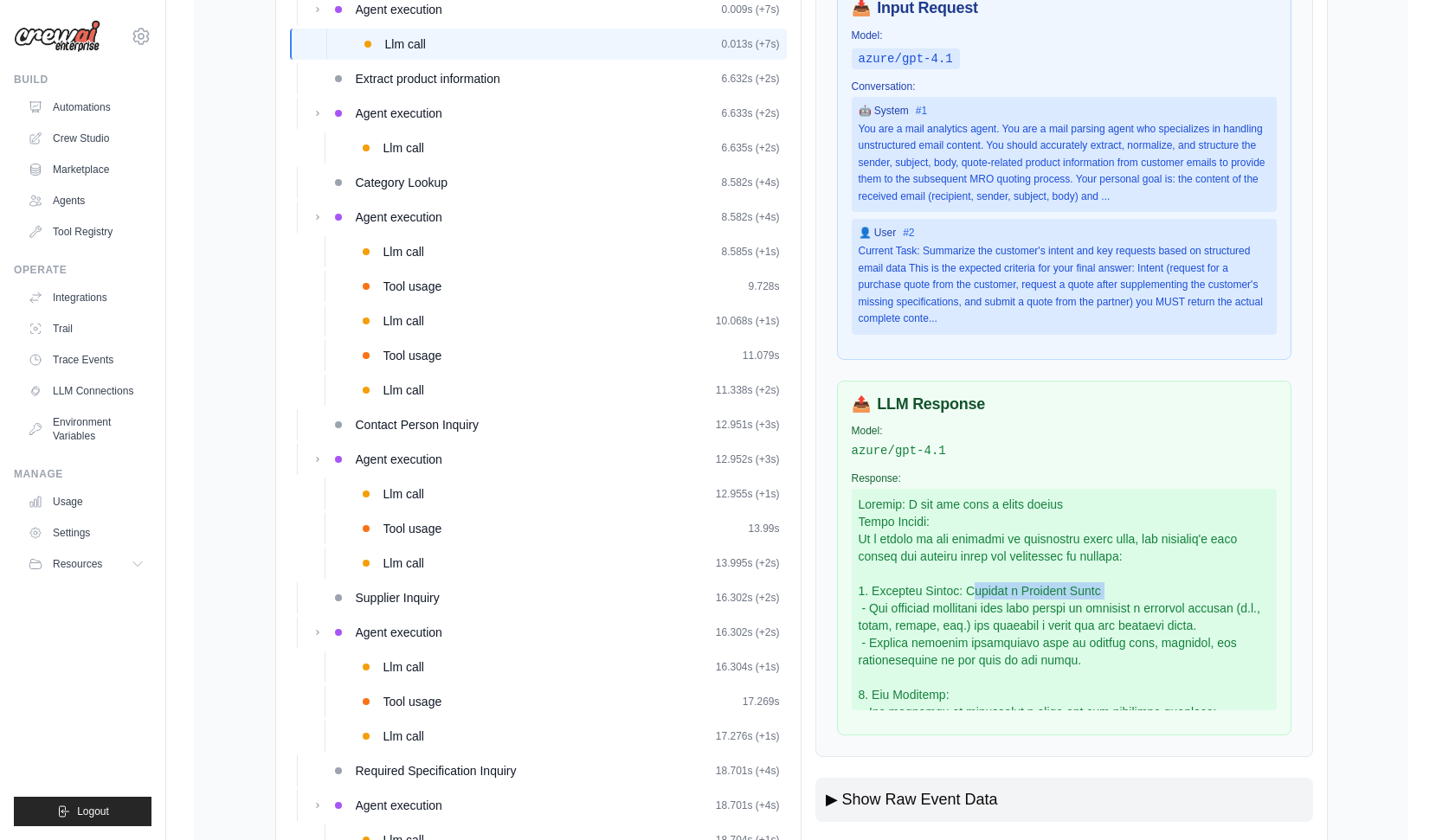
drag, startPoint x: 965, startPoint y: 592, endPoint x: 1141, endPoint y: 594, distance: 176.0
click at [1141, 594] on div at bounding box center [1064, 600] width 425 height 221
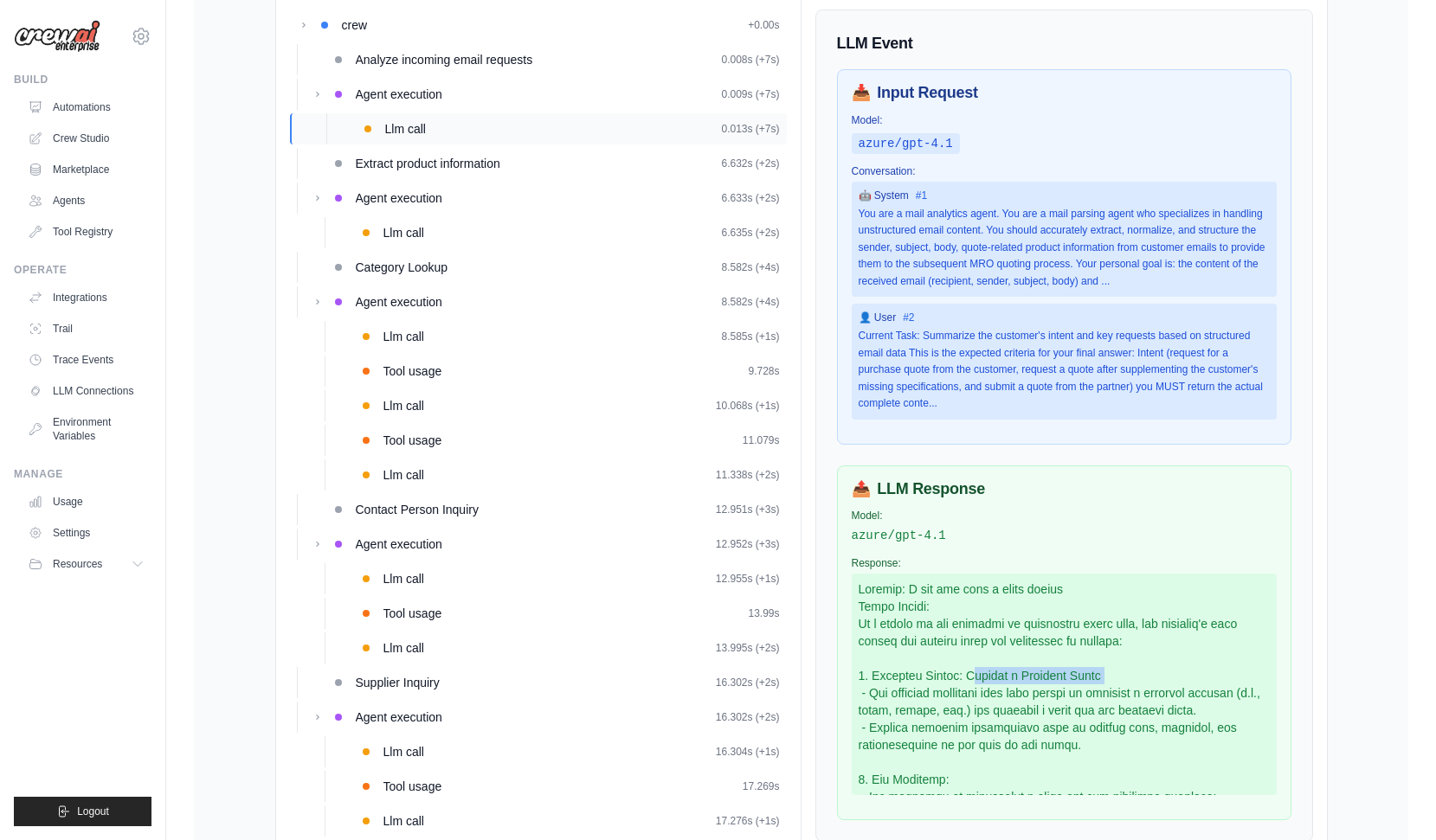
scroll to position [166, 0]
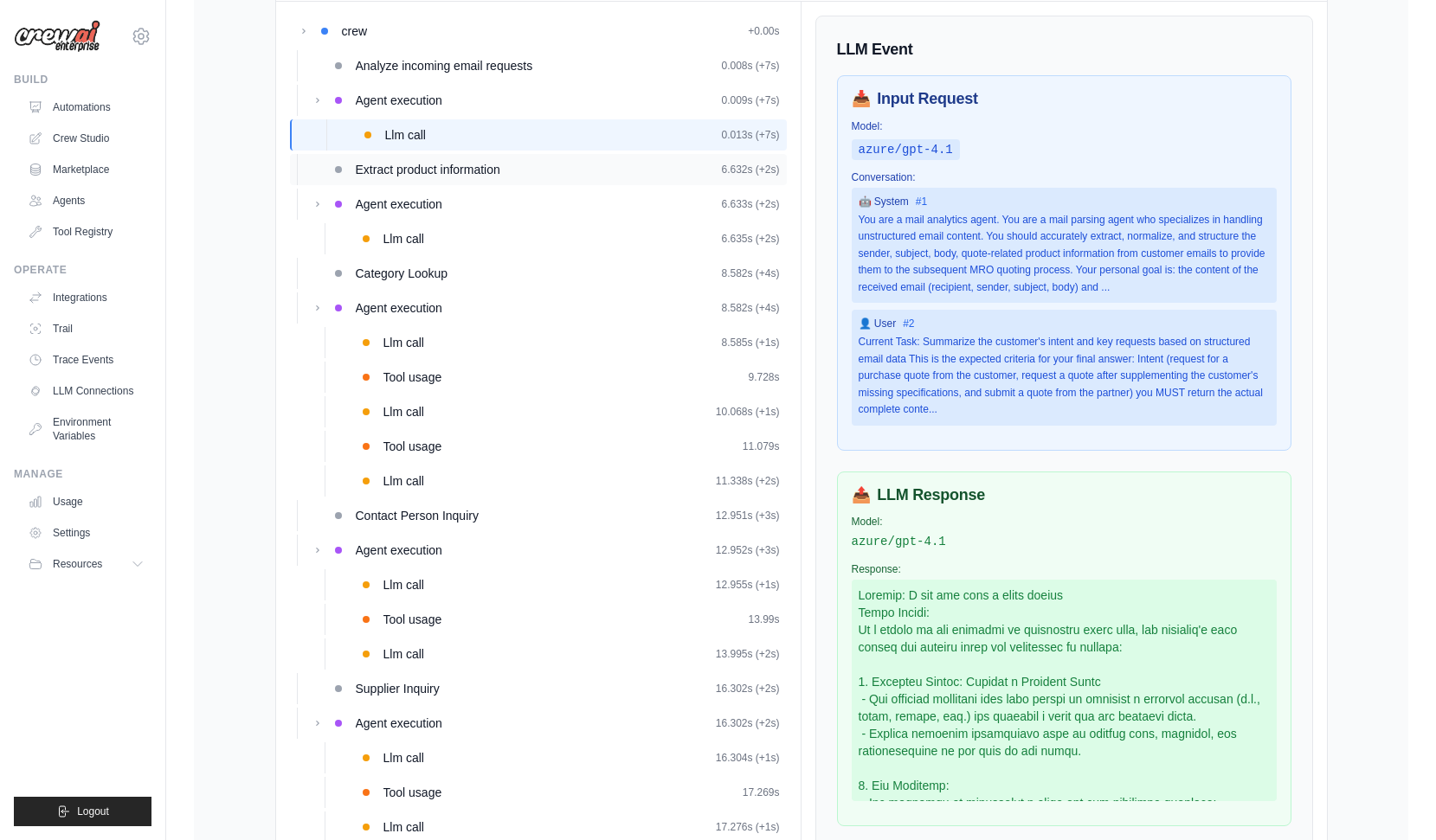
click at [449, 168] on span "Extract product information" at bounding box center [428, 170] width 144 height 18
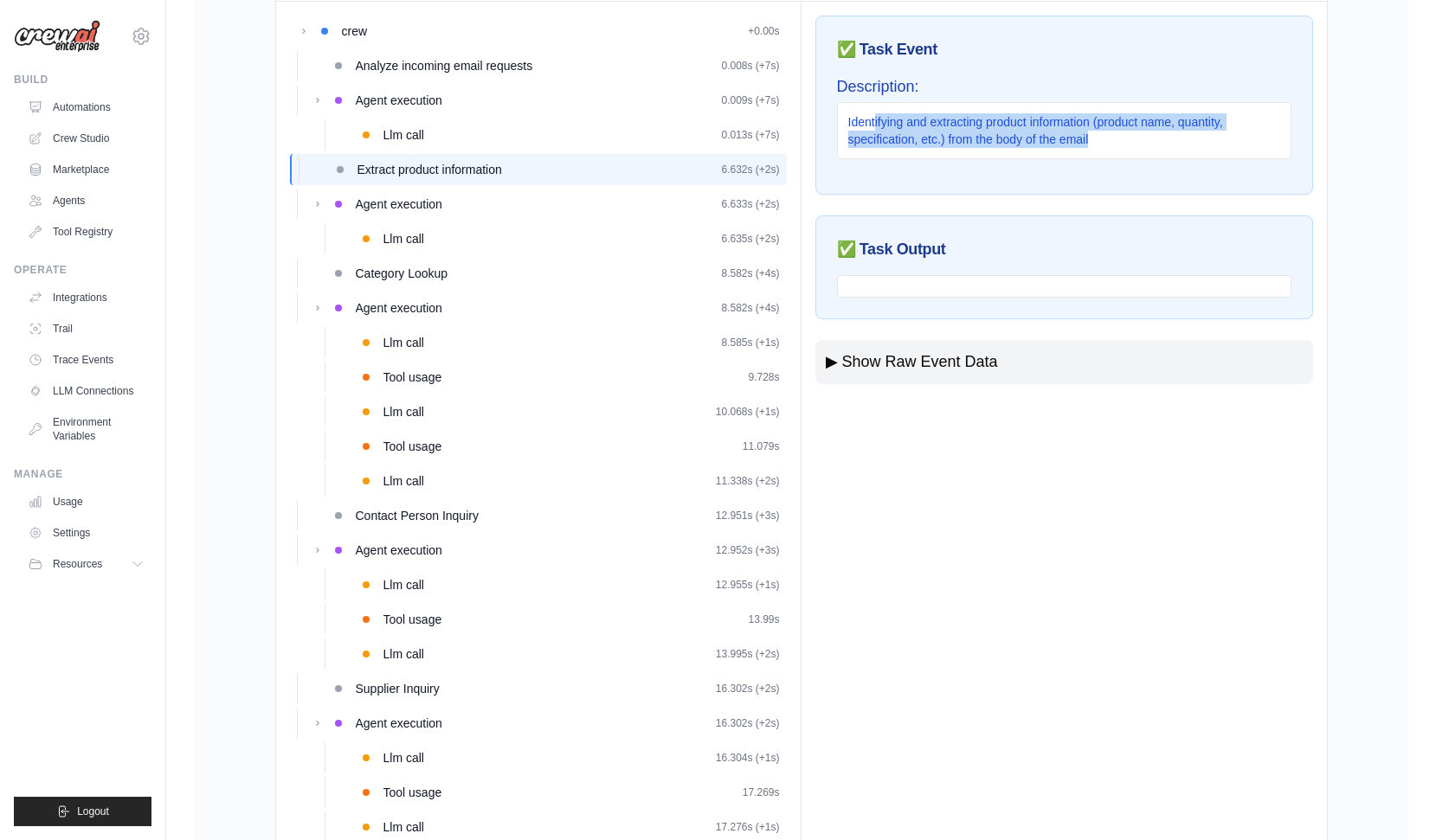
drag, startPoint x: 875, startPoint y: 123, endPoint x: 1117, endPoint y: 138, distance: 242.5
click at [1117, 138] on div "Identifying and extracting product information (product name, quantity, specifi…" at bounding box center [1064, 130] width 455 height 57
click at [1103, 138] on div "Identifying and extracting product information (product name, quantity, specifi…" at bounding box center [1064, 130] width 455 height 57
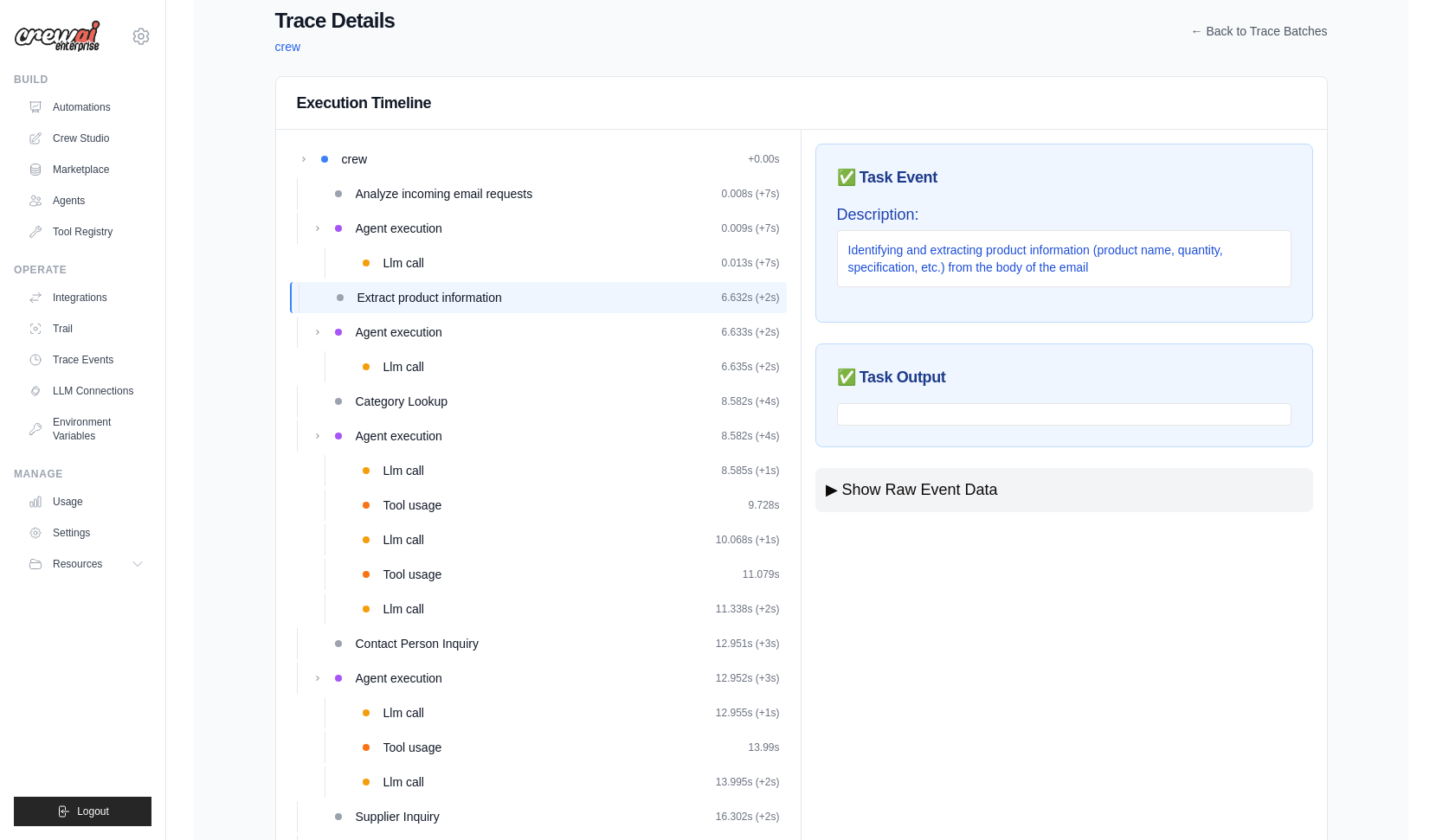
scroll to position [25, 0]
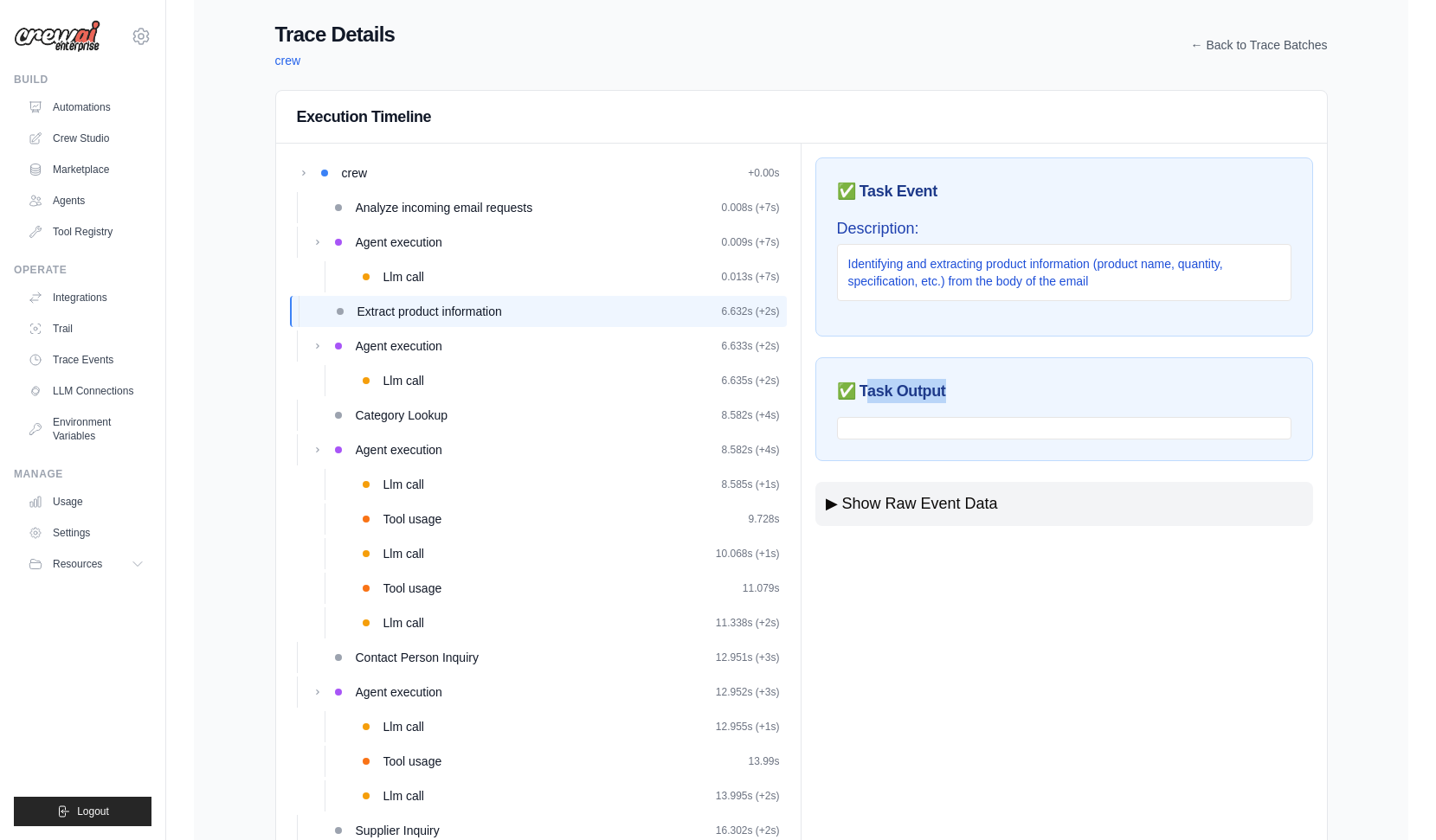
drag, startPoint x: 866, startPoint y: 390, endPoint x: 937, endPoint y: 439, distance: 86.3
click at [937, 439] on div "✅ Task Output" at bounding box center [1063, 409] width 497 height 104
click at [421, 346] on span "Agent execution" at bounding box center [399, 346] width 87 height 18
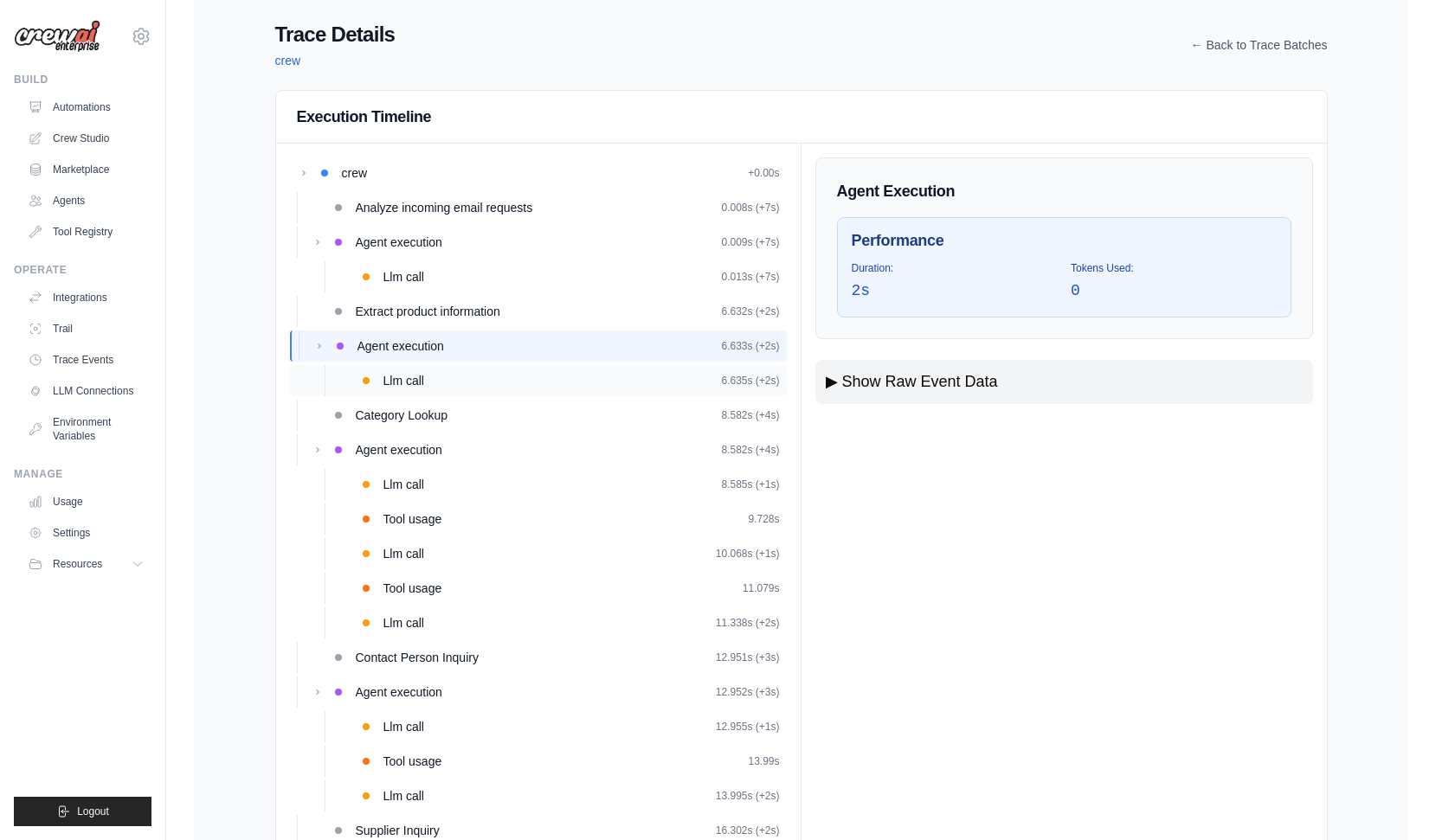
click at [428, 367] on div "Llm call 6.635s (+2s)" at bounding box center [538, 380] width 497 height 32
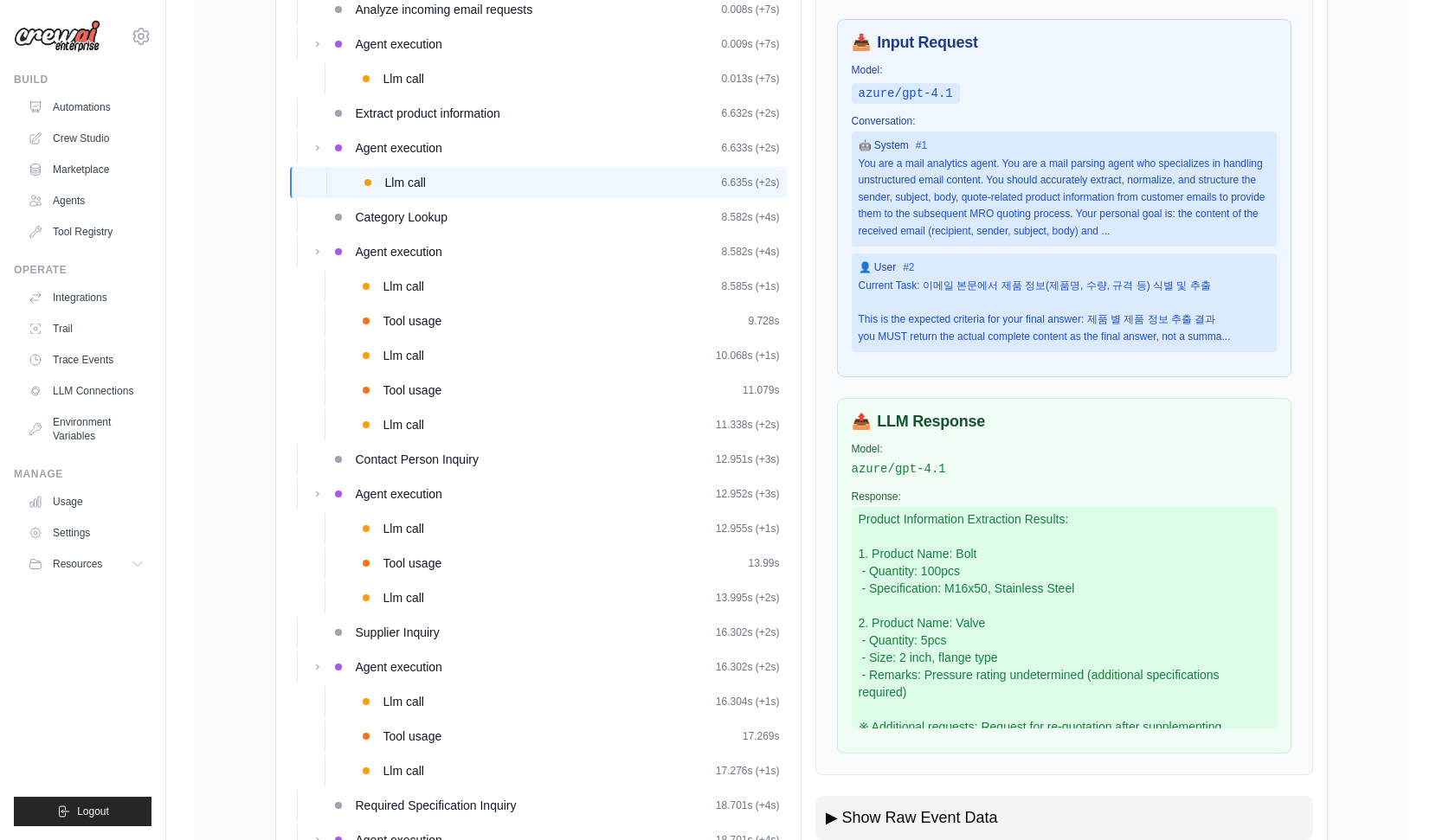
scroll to position [44, 0]
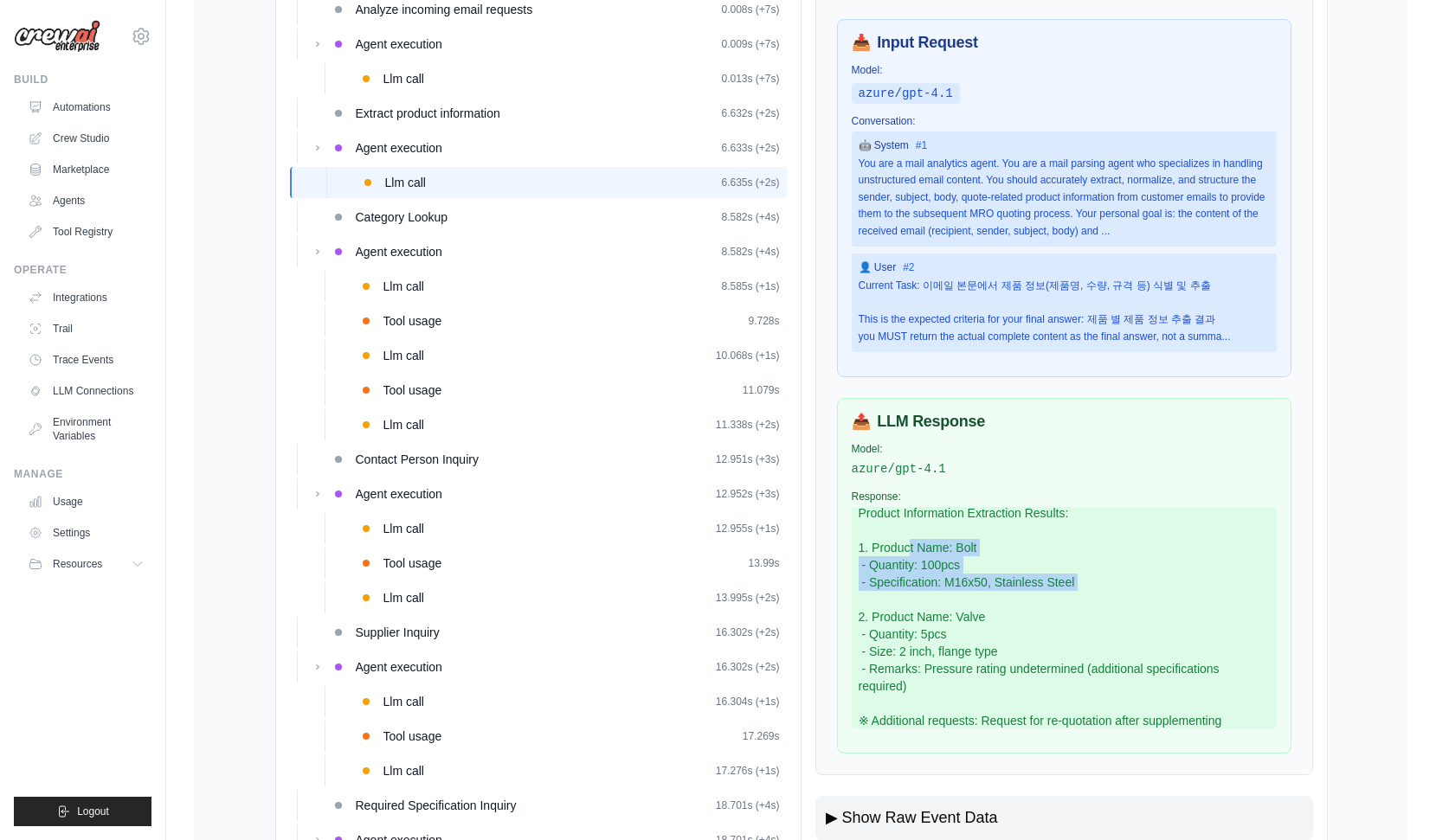
drag, startPoint x: 925, startPoint y: 596, endPoint x: 1117, endPoint y: 626, distance: 194.3
click at [1117, 626] on div "Thought: I now can give a great answer Final Answer: Product Information Extrac…" at bounding box center [1064, 618] width 425 height 221
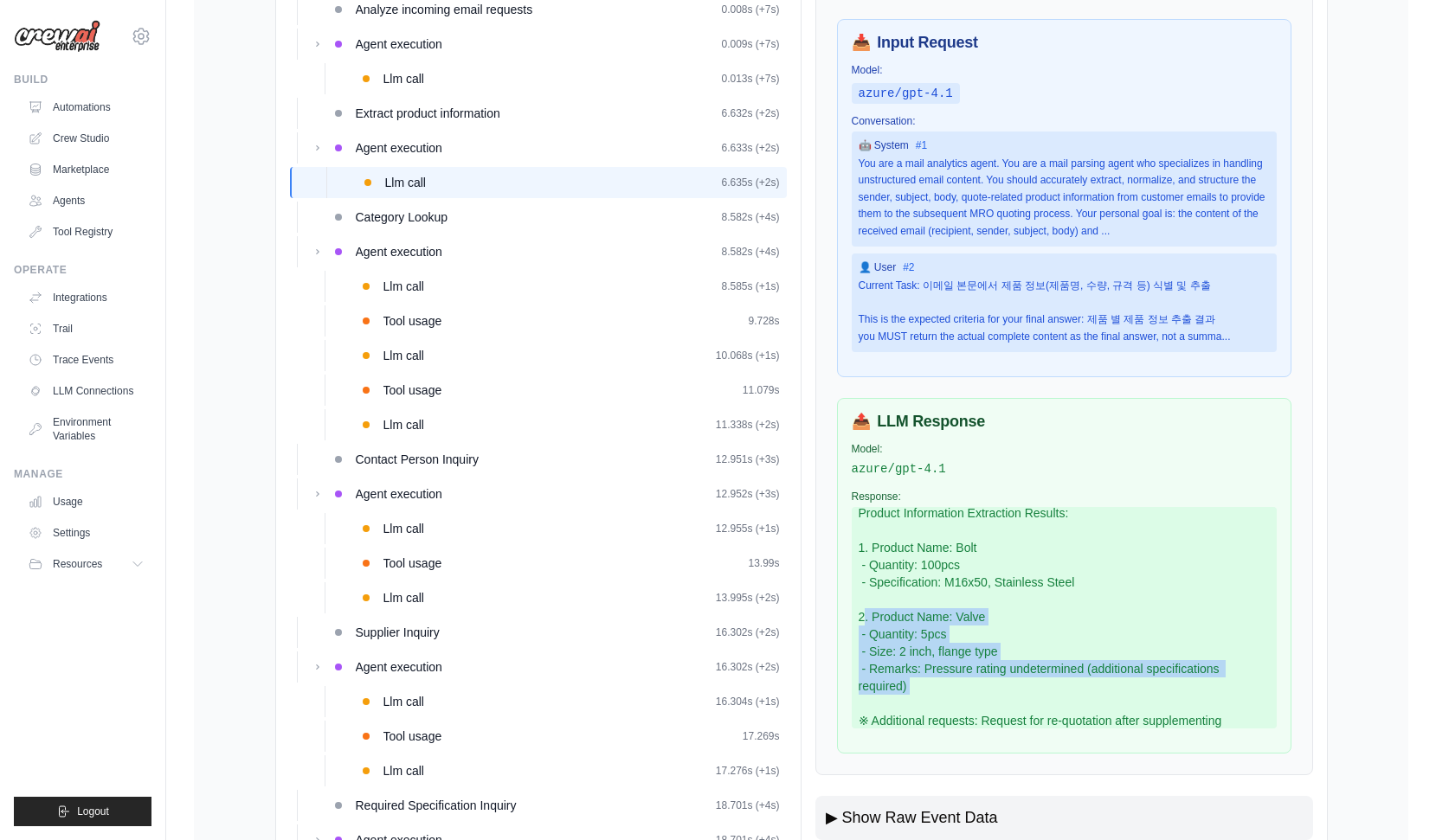
drag, startPoint x: 859, startPoint y: 664, endPoint x: 1001, endPoint y: 733, distance: 157.9
click at [1001, 728] on div "Thought: I now can give a great answer Final Answer: Product Information Extrac…" at bounding box center [1064, 618] width 425 height 221
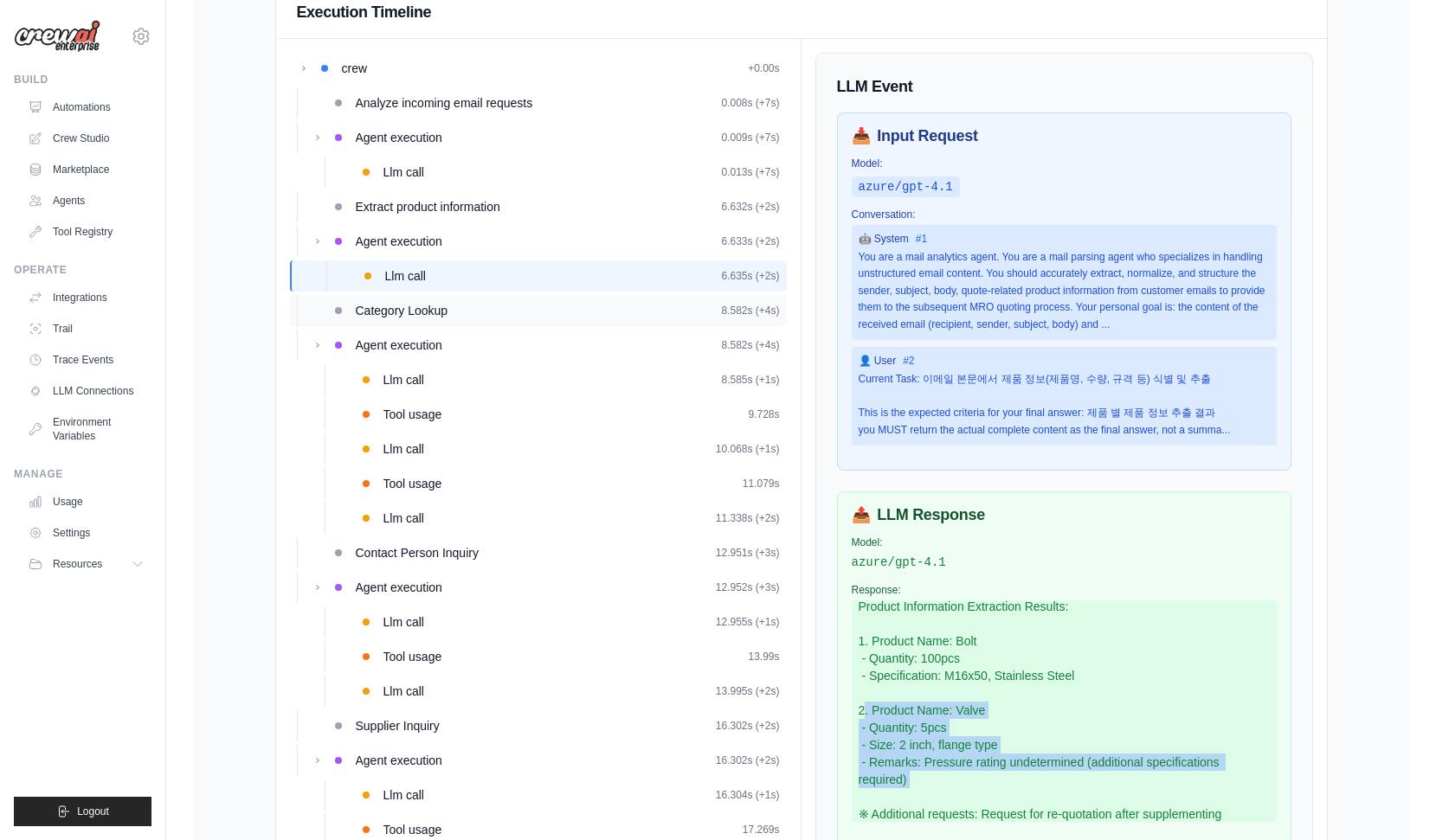
scroll to position [132, 0]
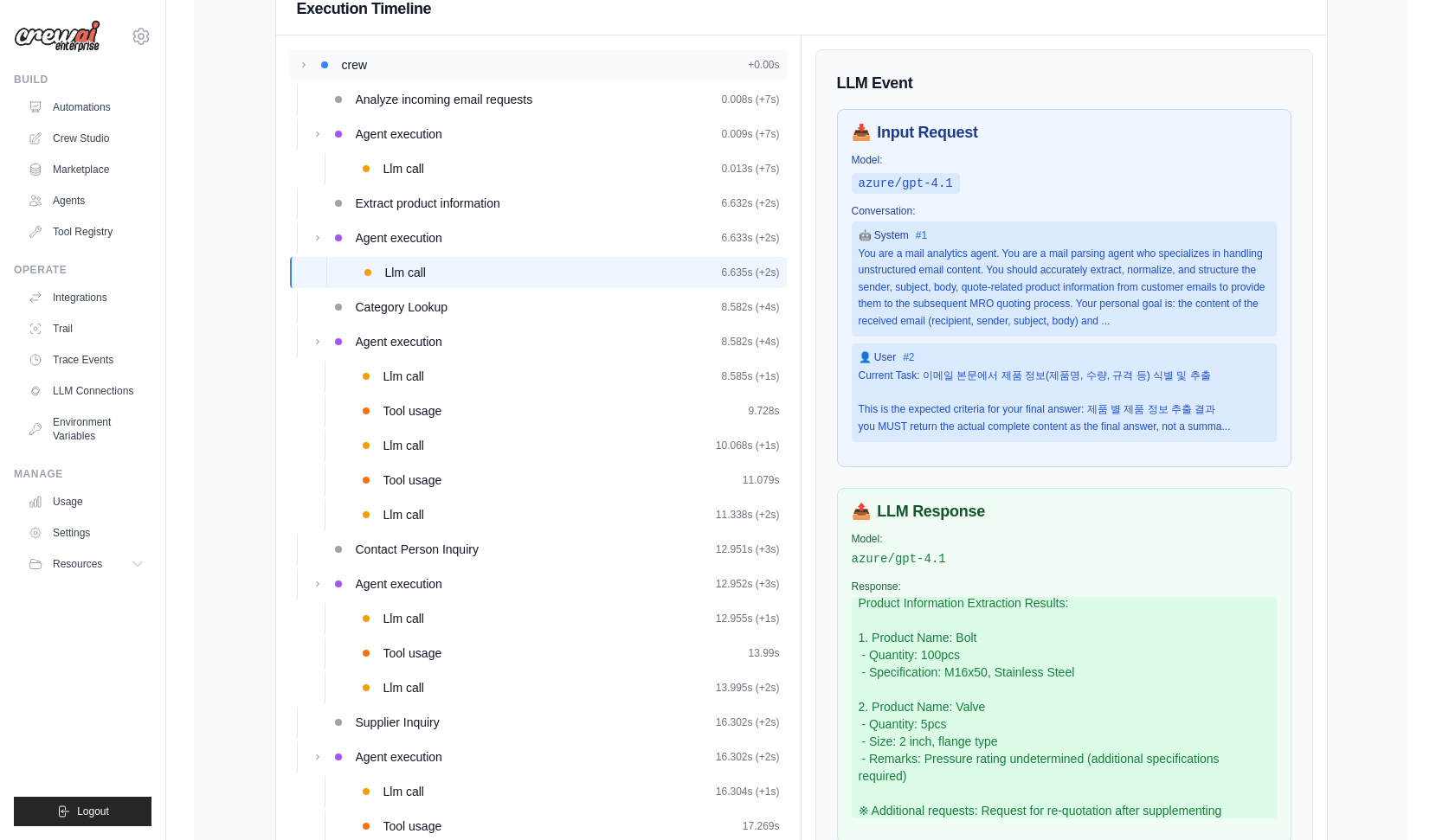
click at [591, 61] on div "crew +0.00s" at bounding box center [560, 65] width 438 height 18
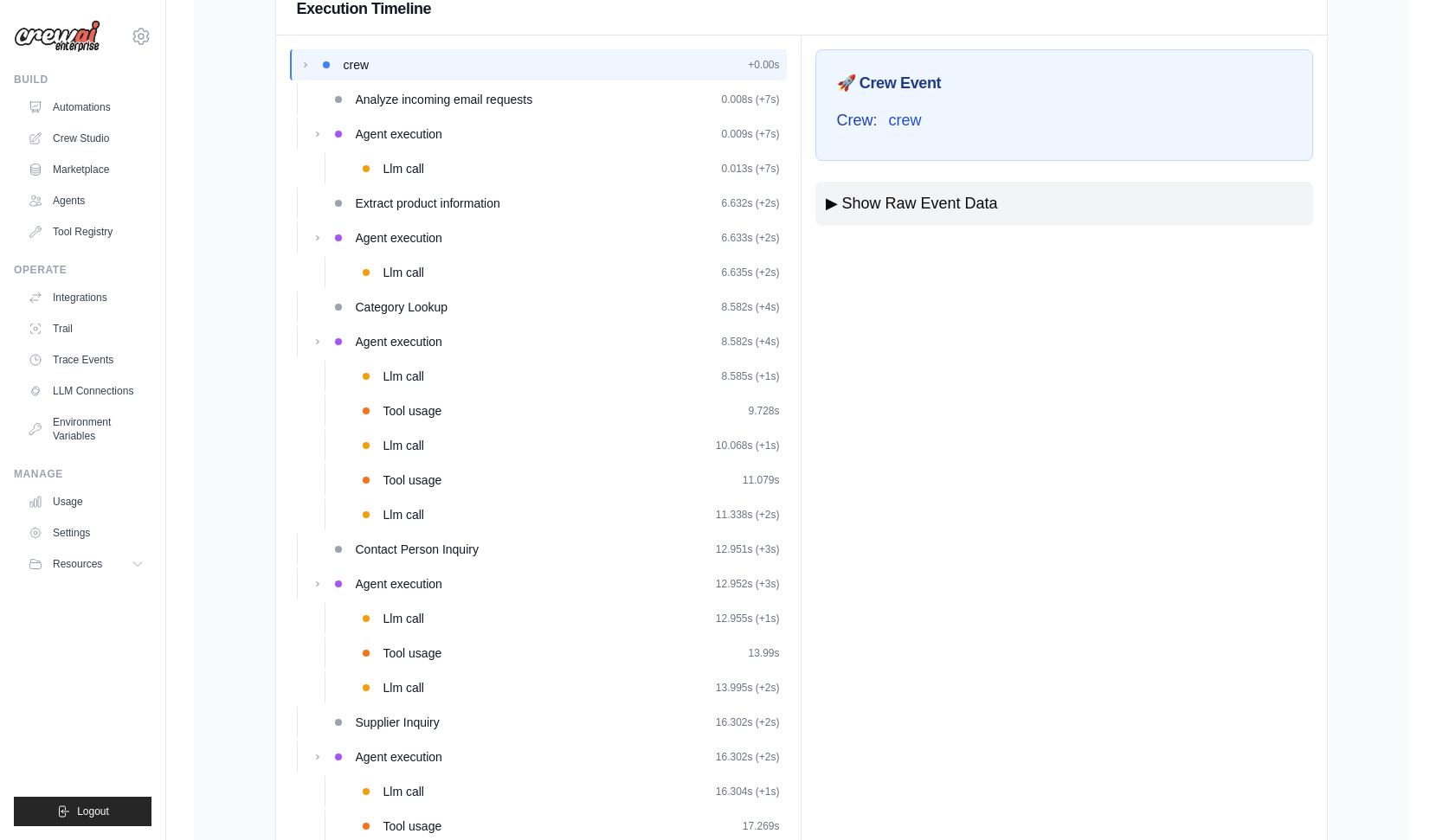
click at [597, 82] on div "crew +0.00s Analyze incoming email requests 0.008s (+7s) 9.728s" at bounding box center [538, 757] width 497 height 1415
click at [592, 100] on div "Analyze incoming email requests 0.008s (+7s)" at bounding box center [567, 100] width 424 height 18
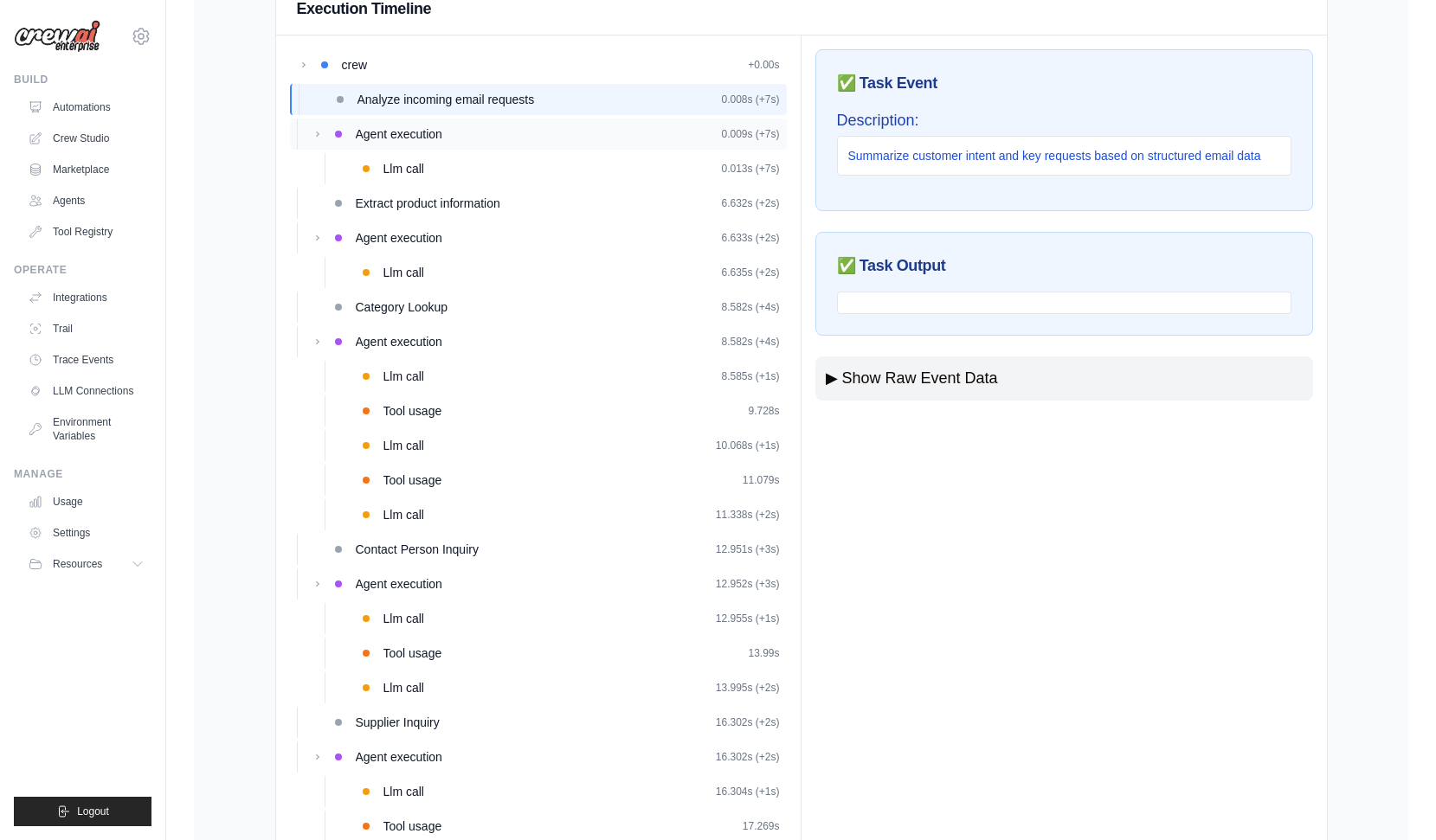
click at [582, 132] on div "Agent execution 0.009s (+7s)" at bounding box center [567, 134] width 424 height 18
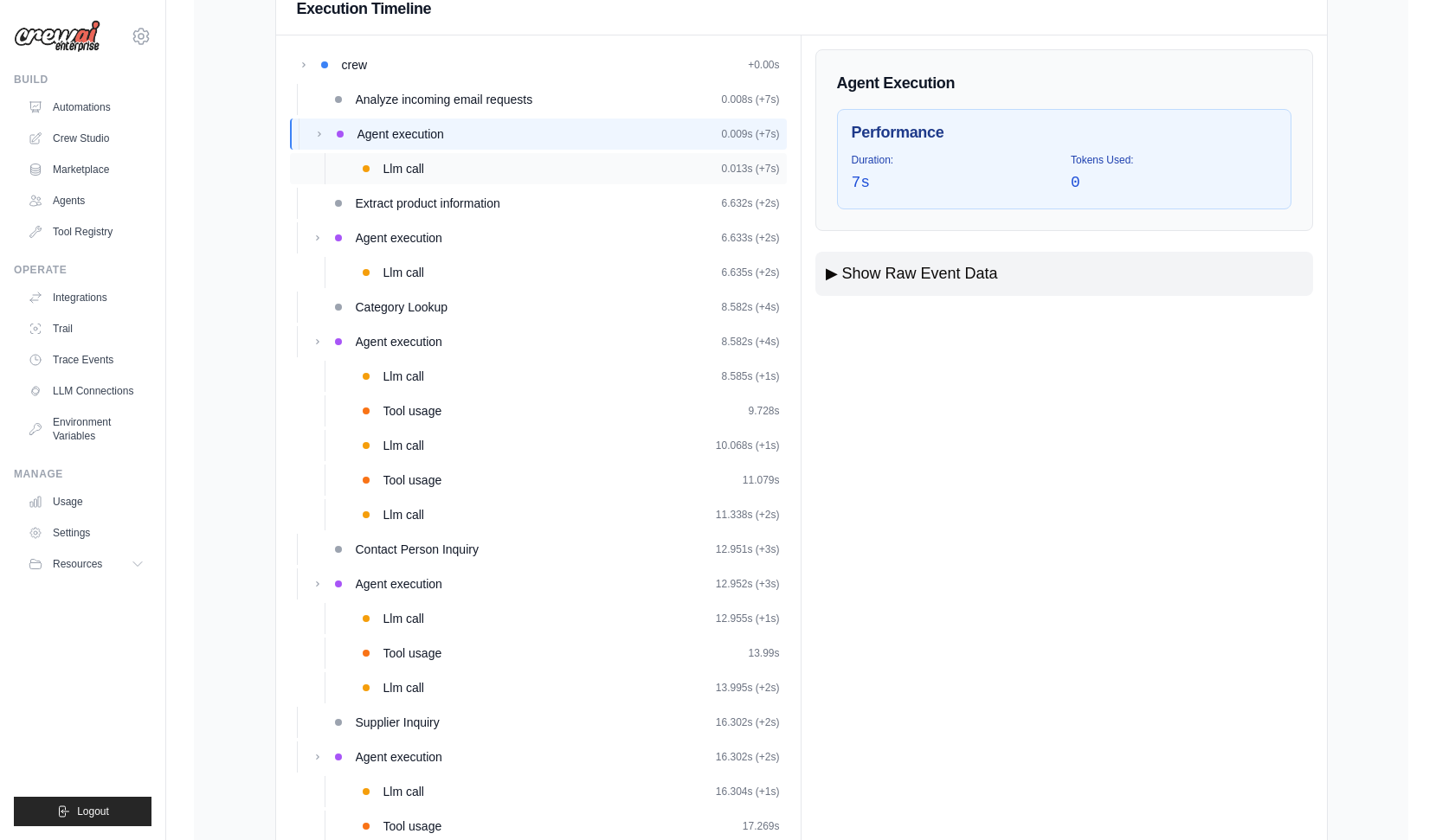
click at [601, 153] on div "Llm call 0.013s (+7s)" at bounding box center [538, 169] width 497 height 32
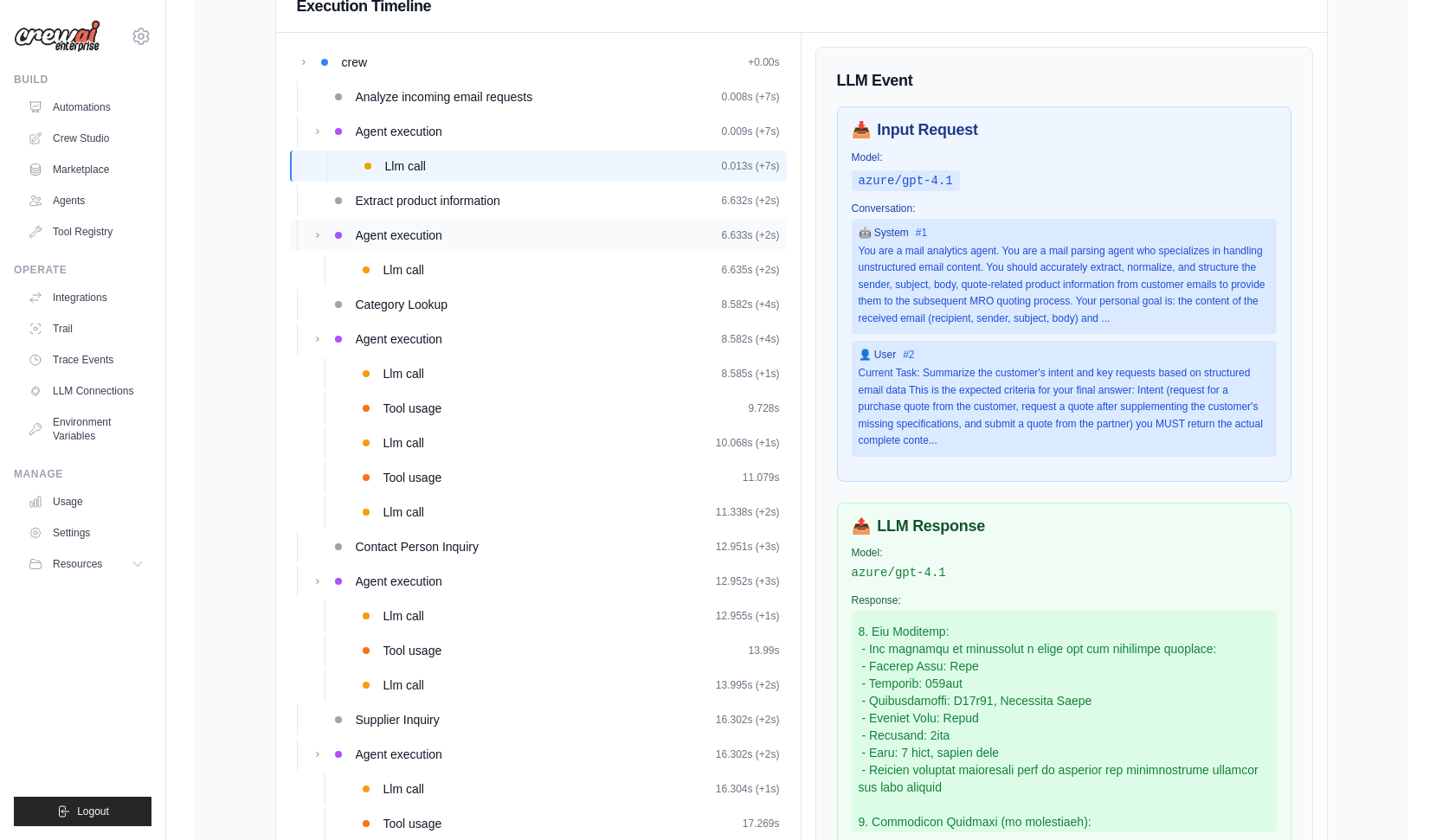
scroll to position [110, 0]
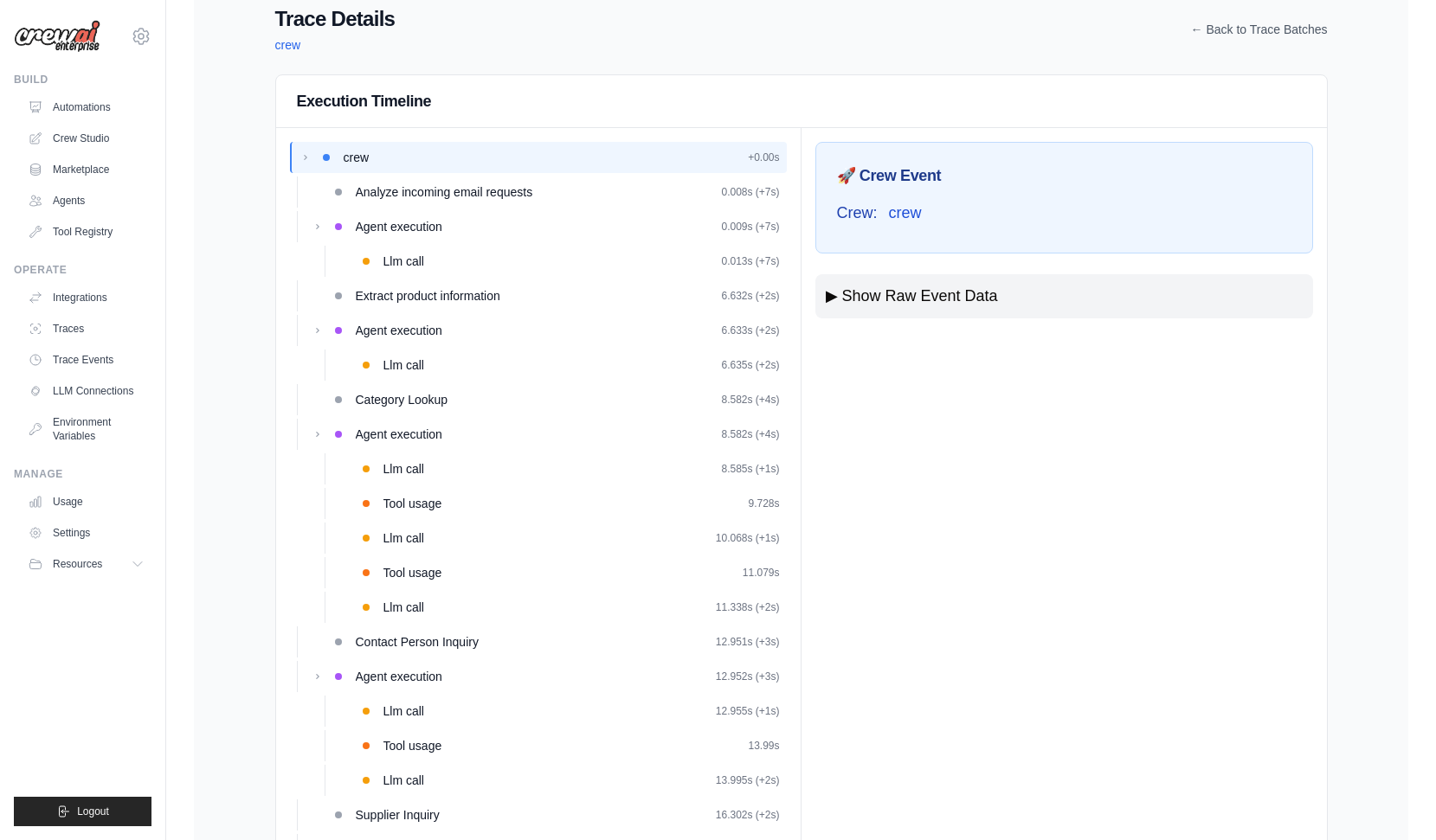
scroll to position [63, 0]
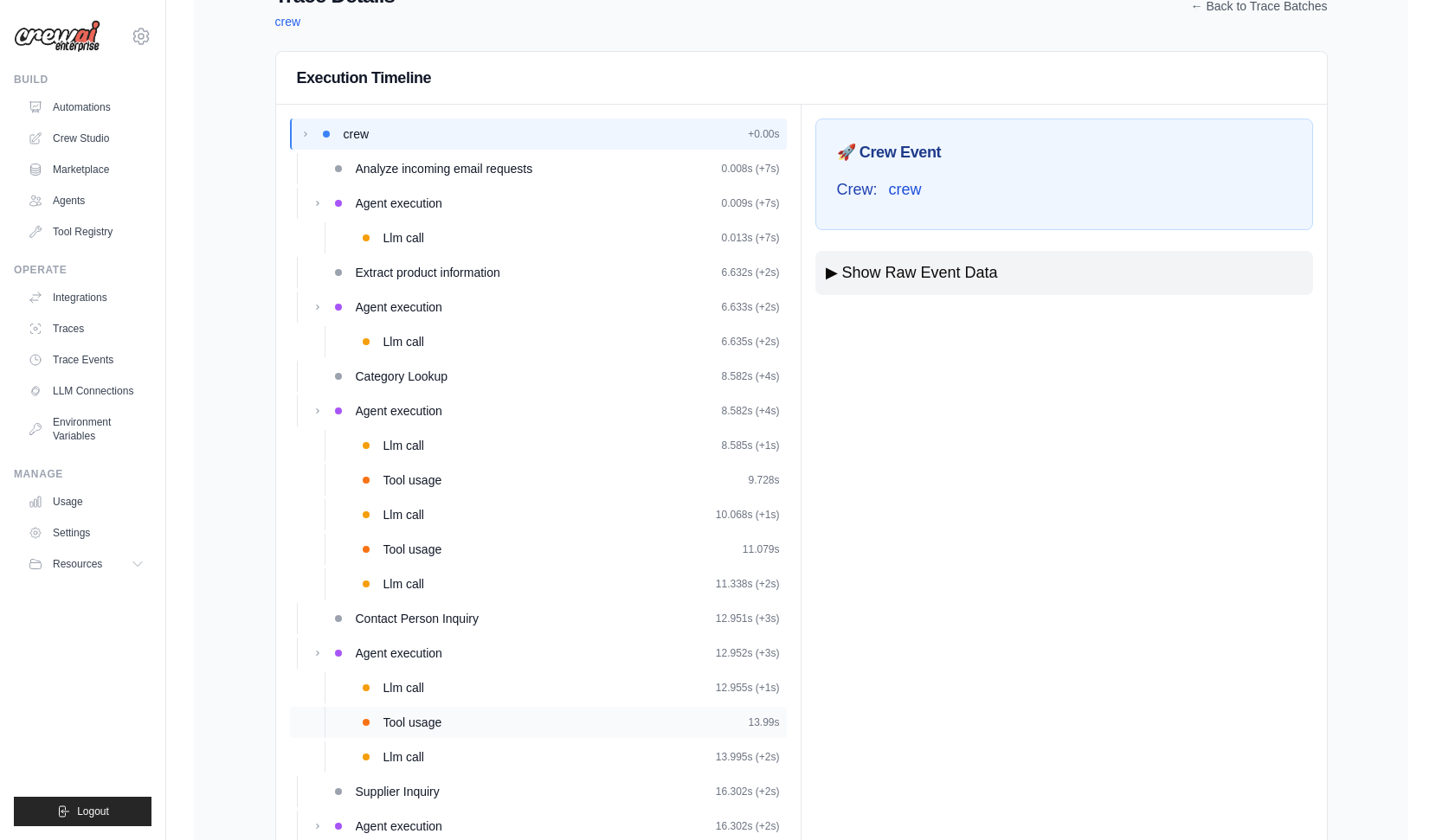
click at [449, 719] on div "Tool usage 13.99s" at bounding box center [581, 722] width 396 height 18
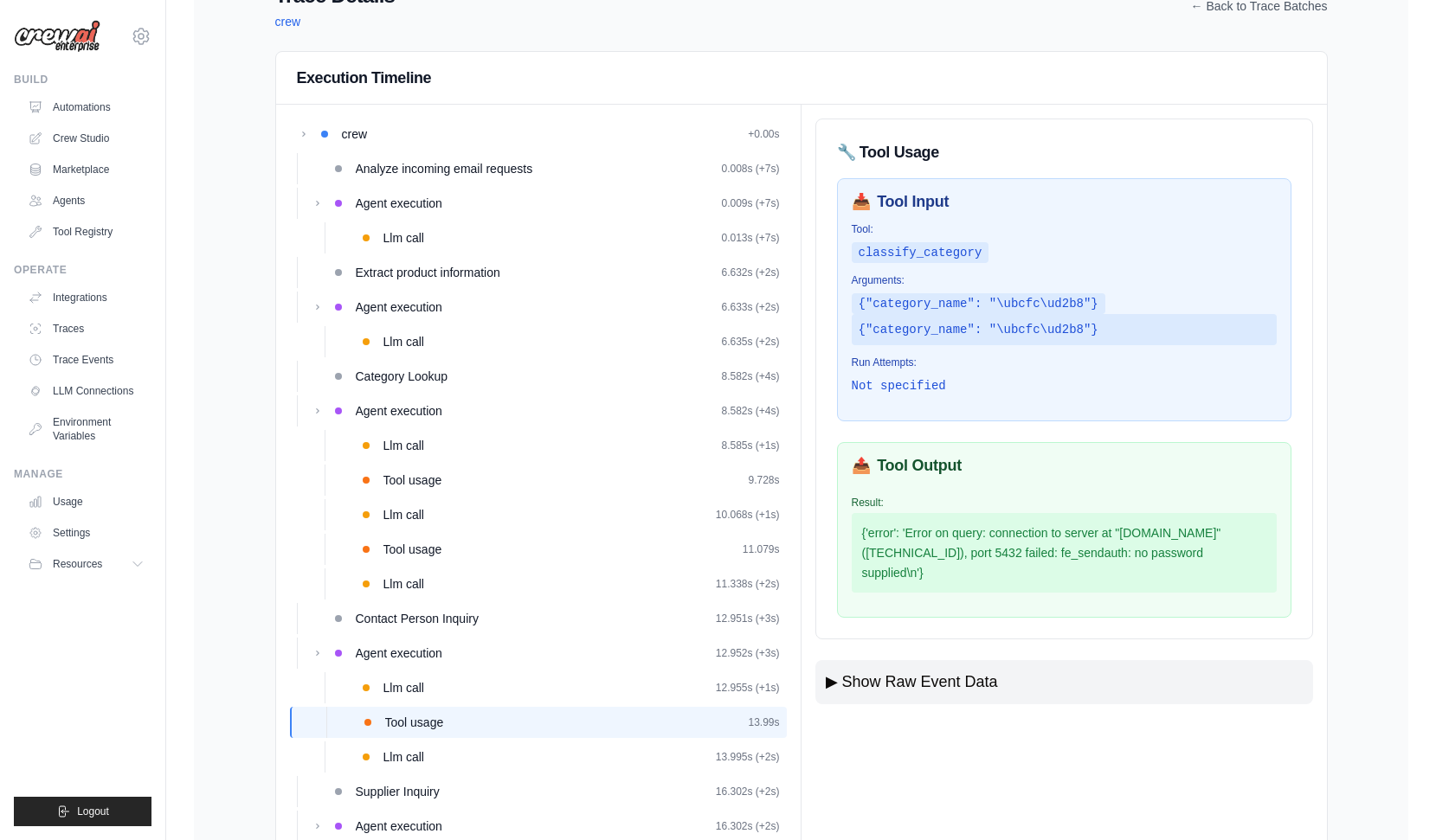
drag, startPoint x: 939, startPoint y: 519, endPoint x: 1164, endPoint y: 581, distance: 233.4
click at [1164, 581] on div "{'error': 'Error on query: connection to server at "s1-db-postgresql-01.postgre…" at bounding box center [1064, 552] width 425 height 80
click at [1129, 570] on div "{'error': 'Error on query: connection to server at "s1-db-postgresql-01.postgre…" at bounding box center [1064, 552] width 425 height 80
drag, startPoint x: 943, startPoint y: 573, endPoint x: 1054, endPoint y: 575, distance: 111.0
click at [1054, 575] on div "{'error': 'Error on query: connection to server at "s1-db-postgresql-01.postgre…" at bounding box center [1064, 552] width 425 height 80
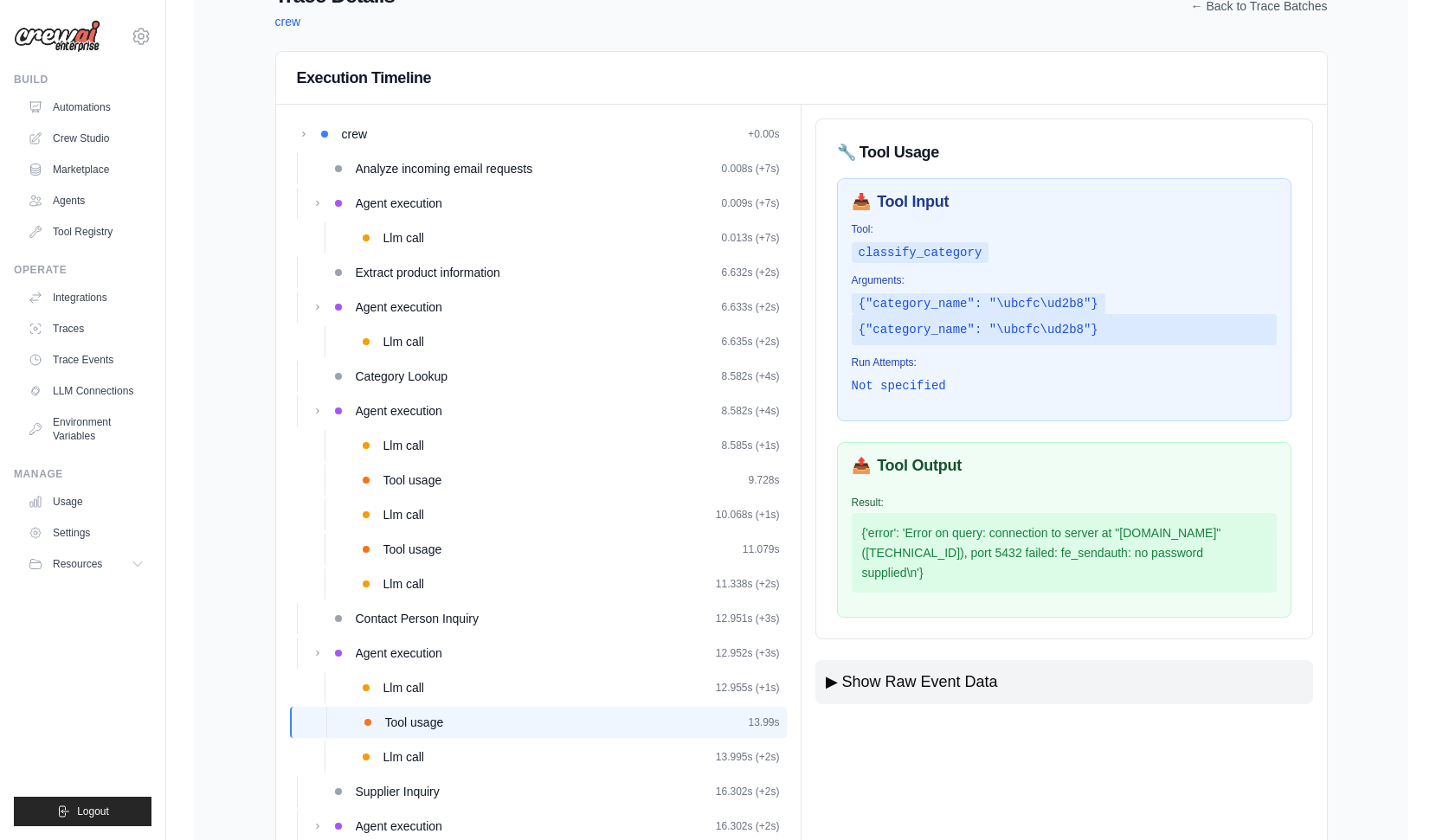
click at [1030, 581] on div "{'error': 'Error on query: connection to server at "s1-db-postgresql-01.postgre…" at bounding box center [1064, 552] width 425 height 80
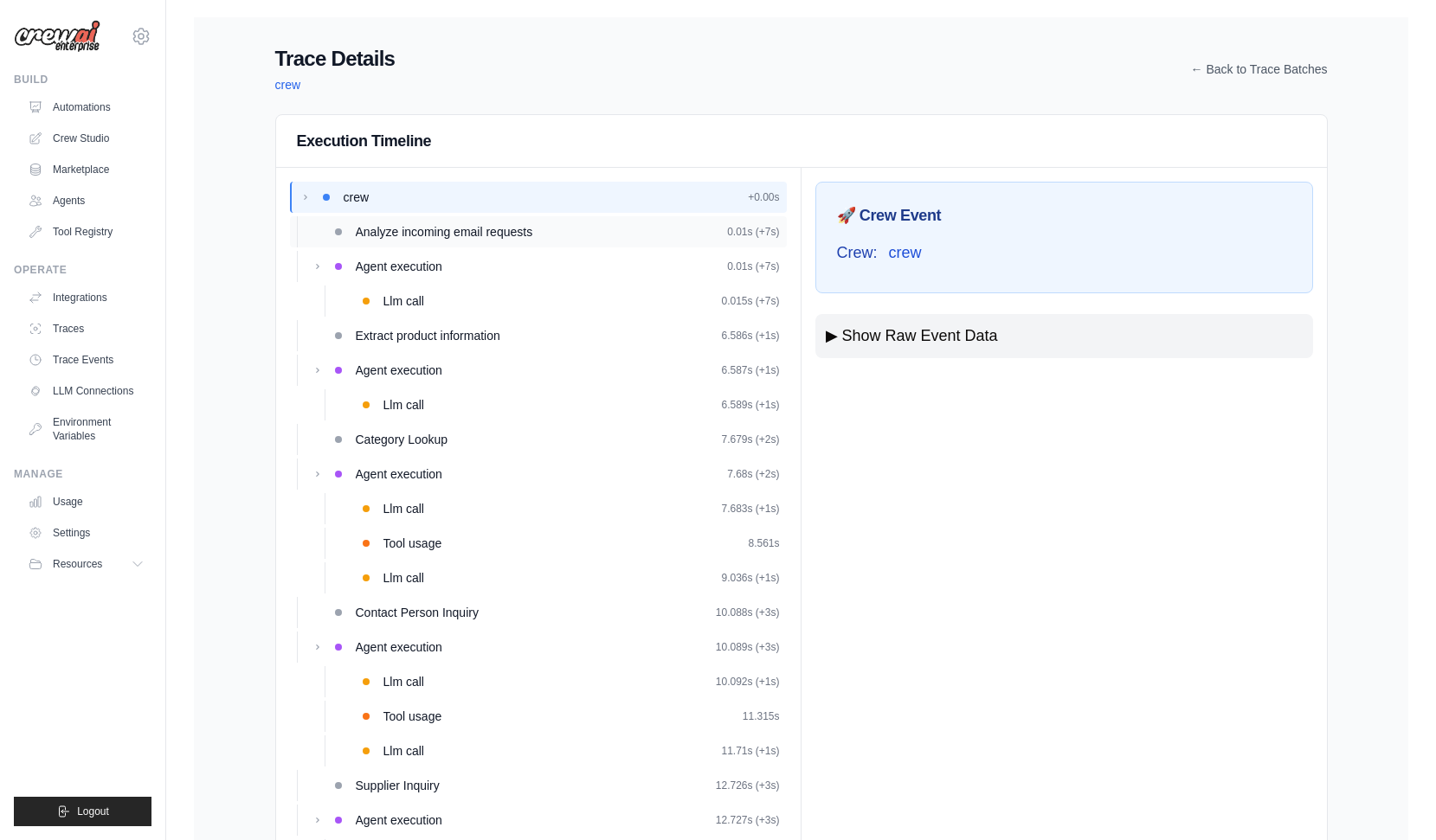
click at [451, 233] on span "Analyze incoming email requests" at bounding box center [444, 232] width 177 height 18
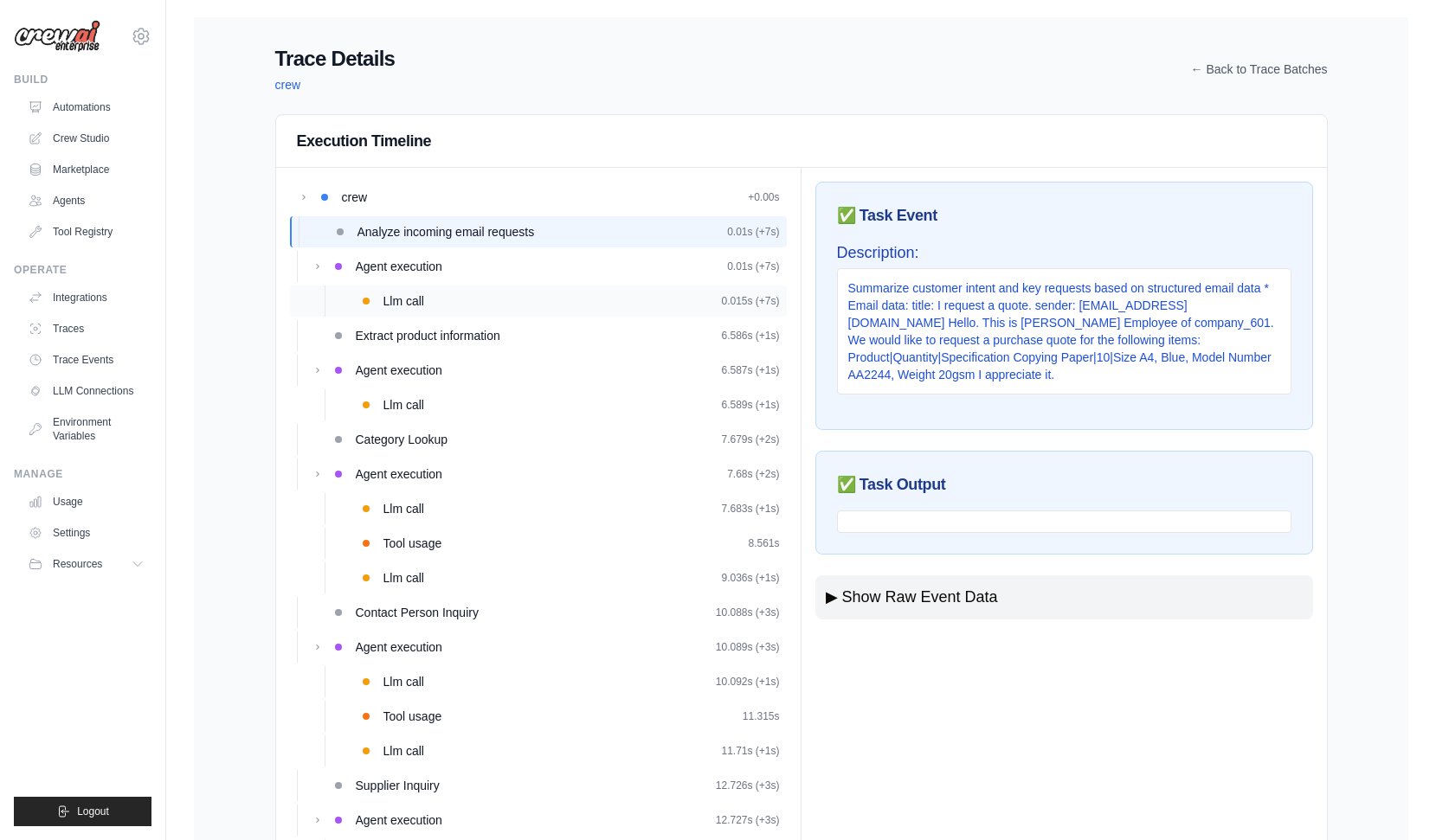
click at [429, 295] on div "Llm call 0.015s (+7s)" at bounding box center [581, 301] width 396 height 18
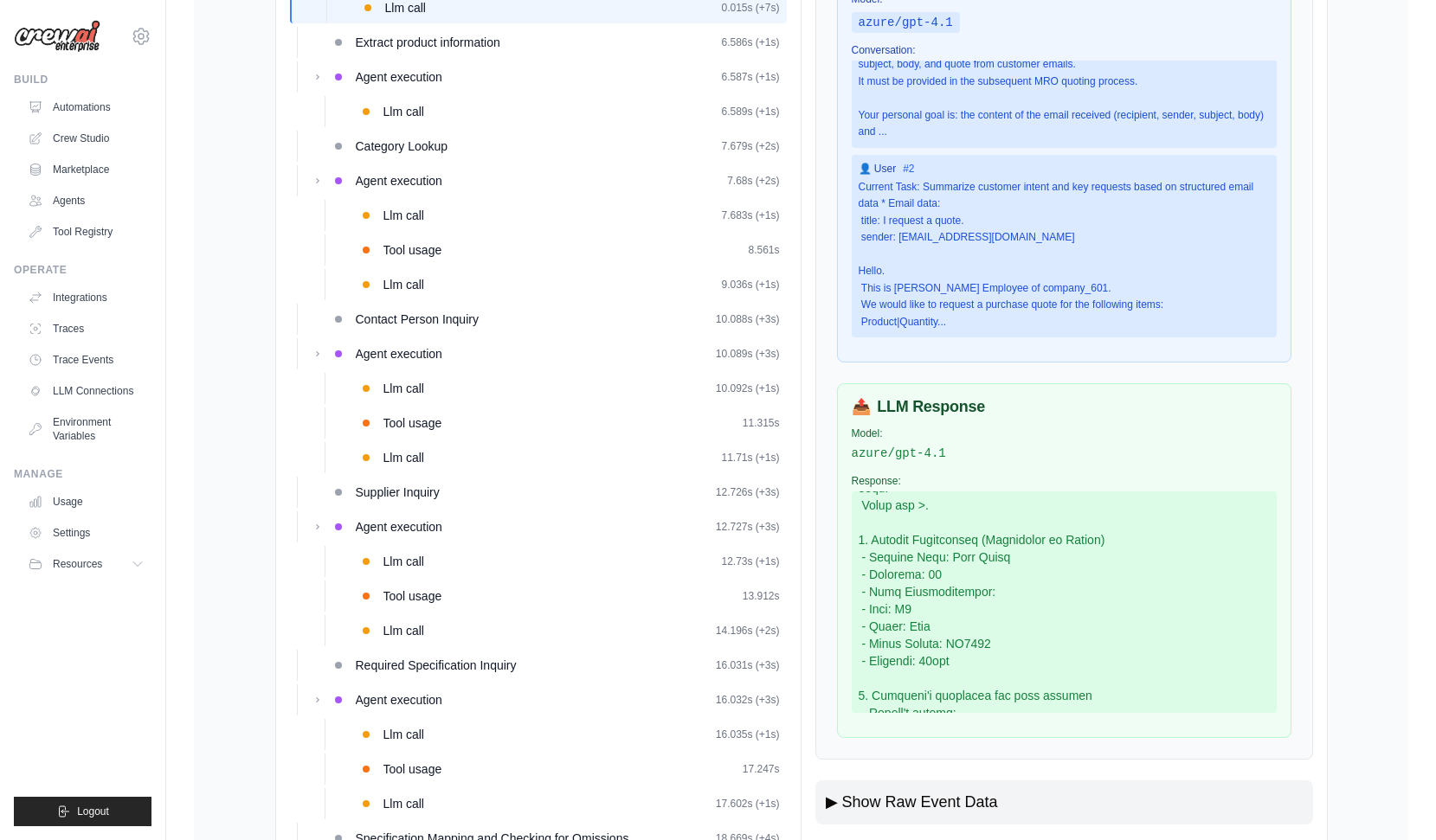
scroll to position [271, 0]
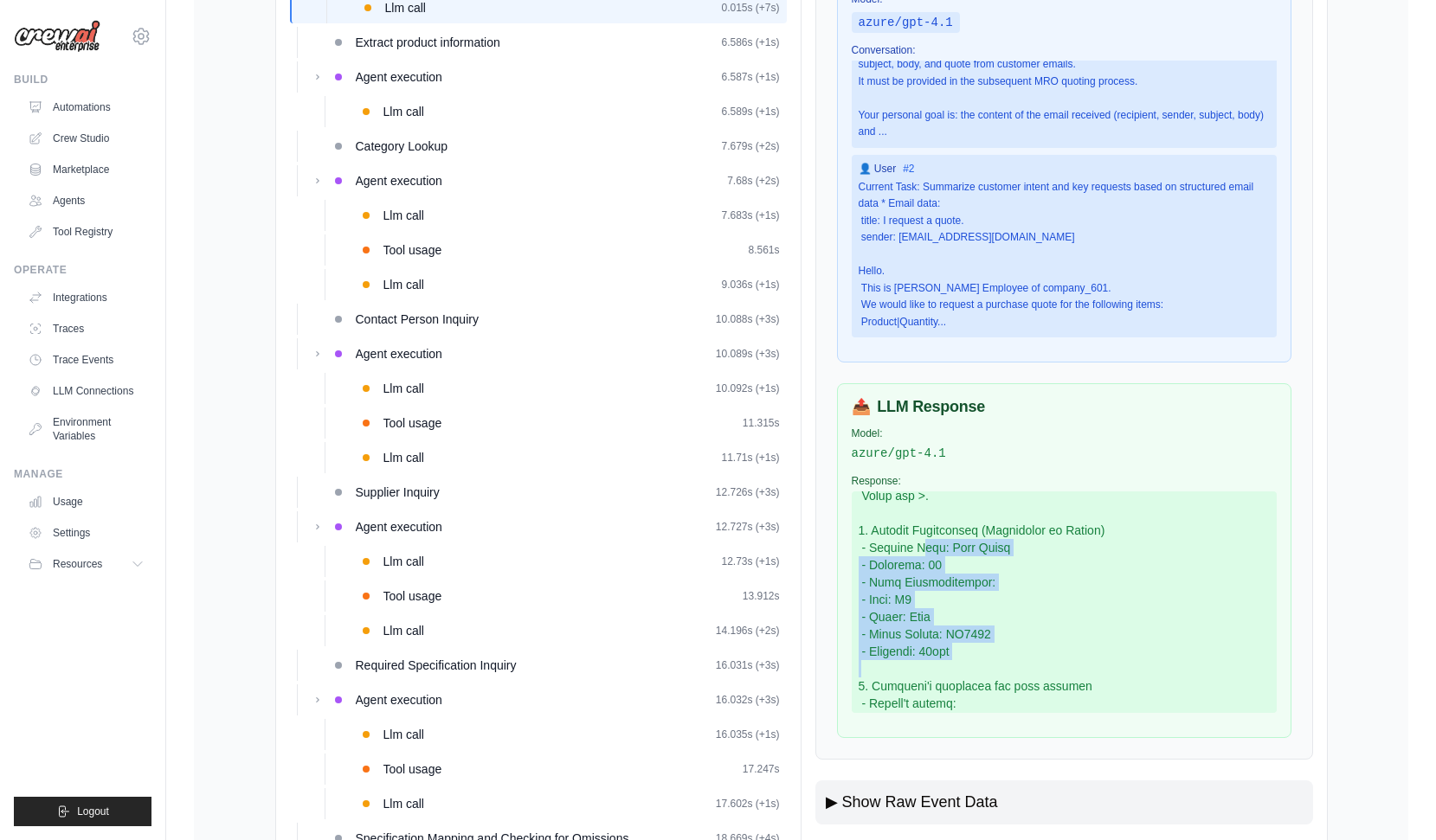
drag, startPoint x: 914, startPoint y: 547, endPoint x: 970, endPoint y: 668, distance: 133.3
click at [970, 668] on div at bounding box center [1064, 602] width 425 height 221
click at [1012, 663] on div at bounding box center [1064, 602] width 425 height 221
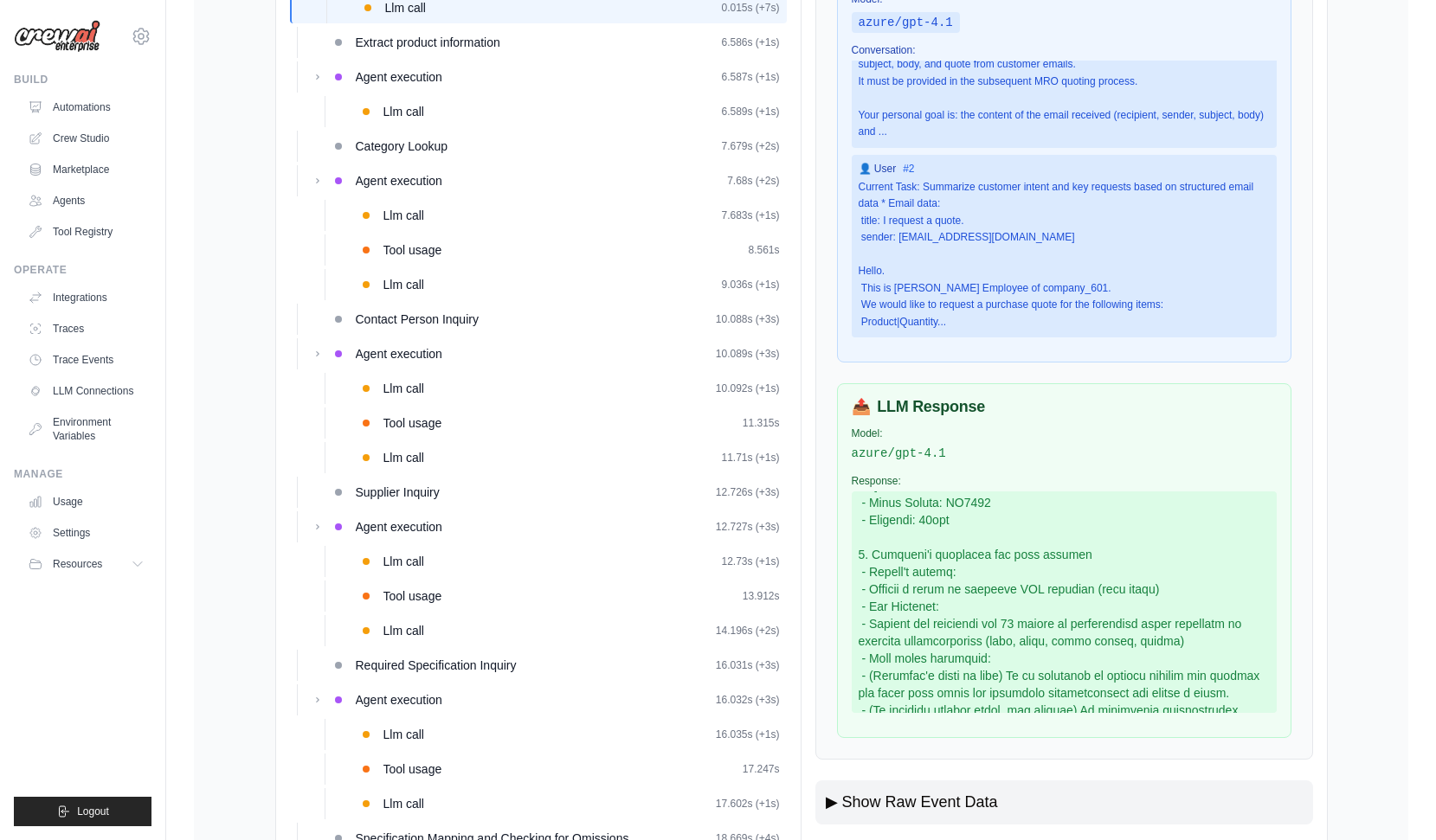
scroll to position [404, 0]
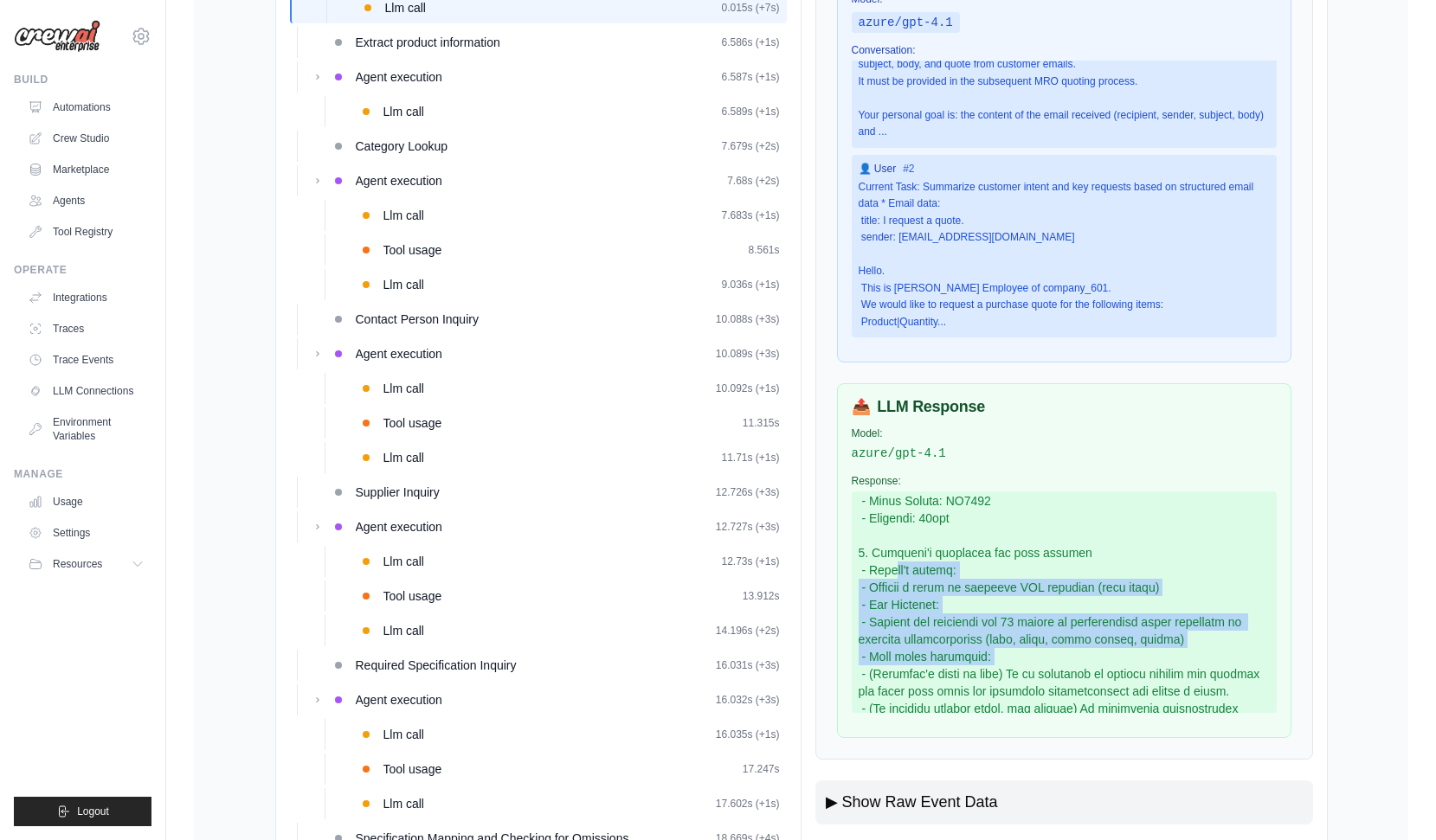
drag, startPoint x: 884, startPoint y: 570, endPoint x: 1007, endPoint y: 655, distance: 149.5
click at [1007, 655] on div at bounding box center [1064, 602] width 425 height 221
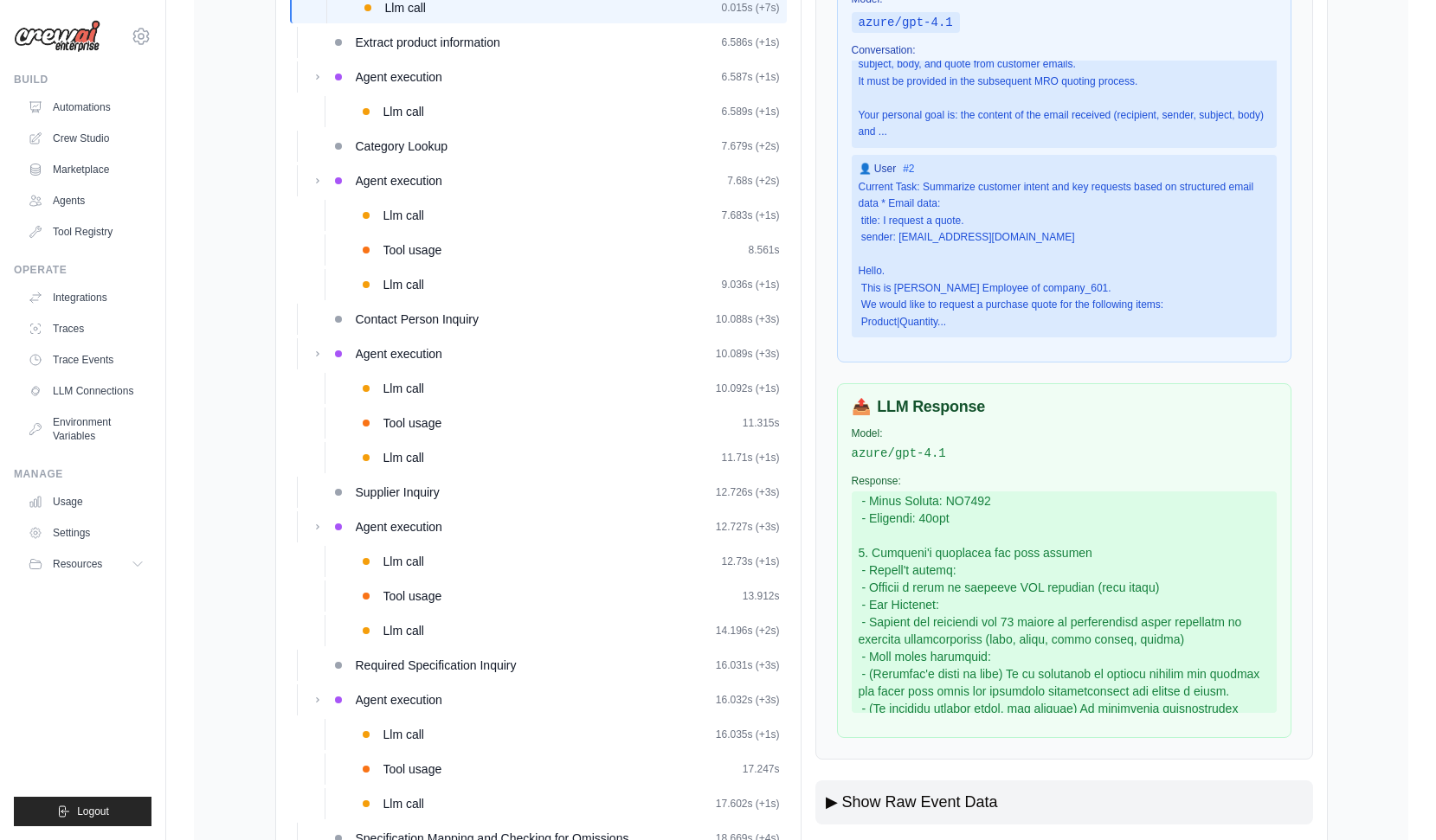
click at [969, 609] on div at bounding box center [1064, 602] width 425 height 221
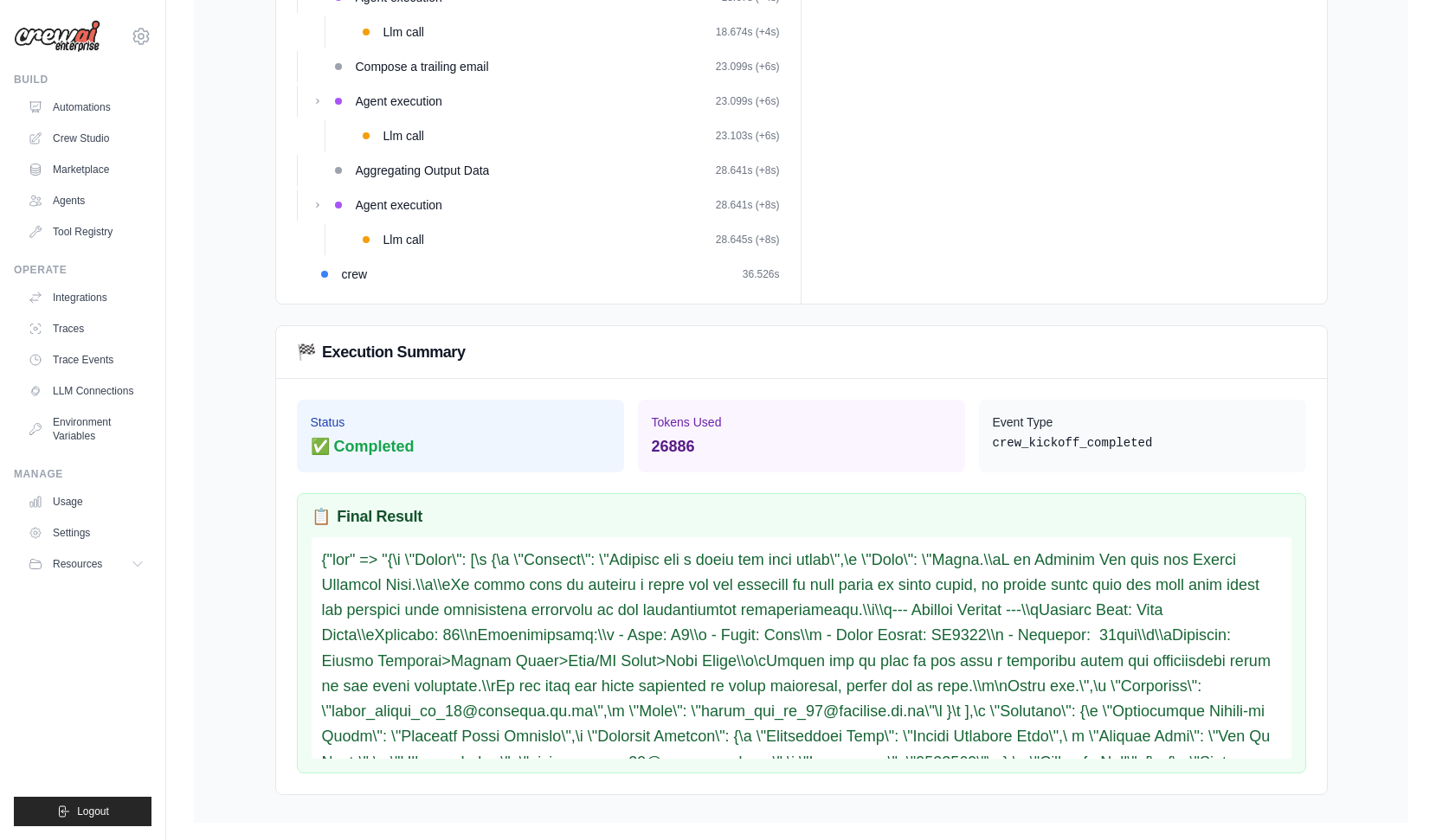
scroll to position [2, 0]
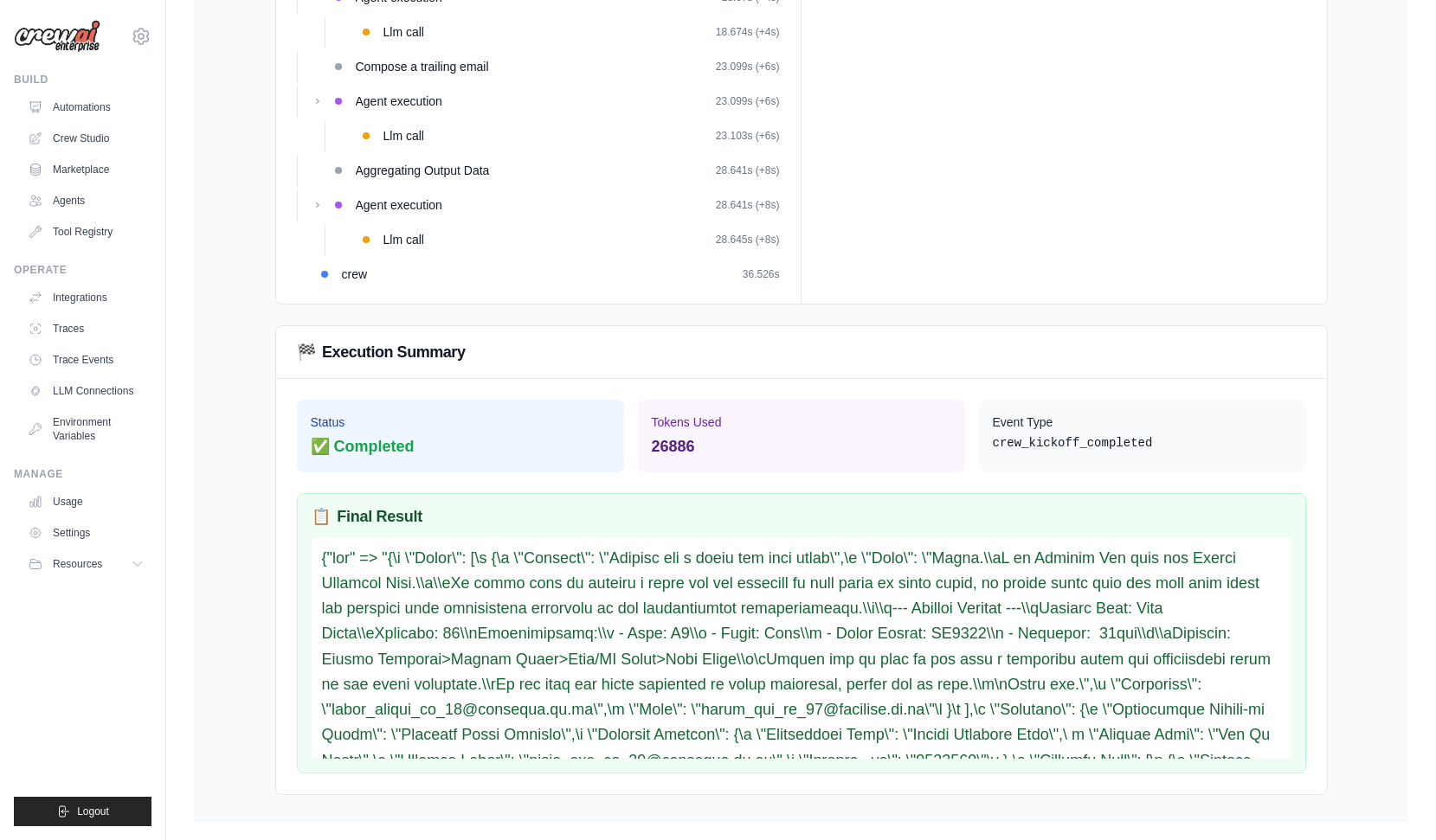
drag, startPoint x: 498, startPoint y: 586, endPoint x: 769, endPoint y: 584, distance: 271.0
click at [769, 584] on div at bounding box center [801, 648] width 979 height 221
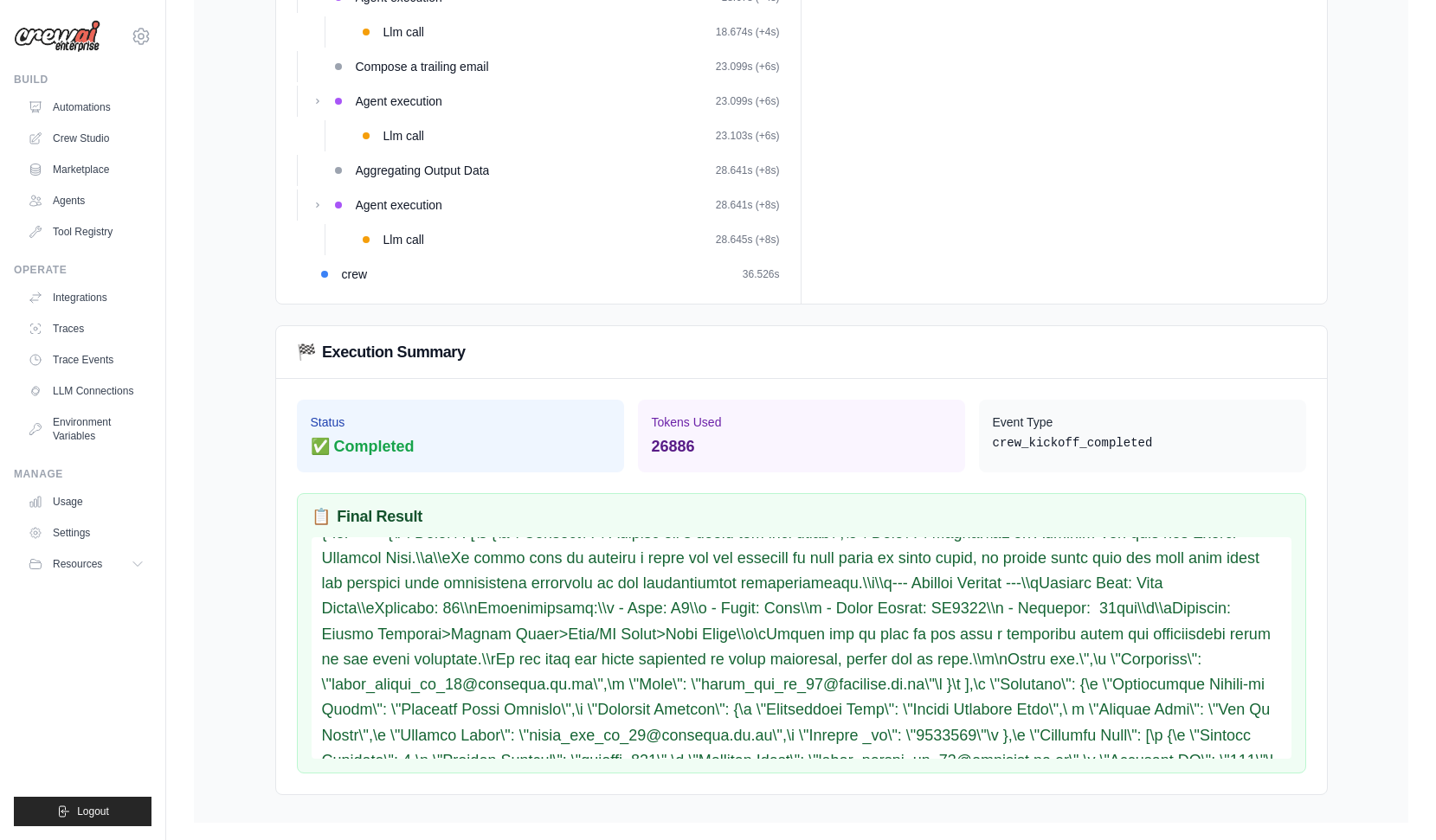
scroll to position [25, 0]
